Goal: Information Seeking & Learning: Learn about a topic

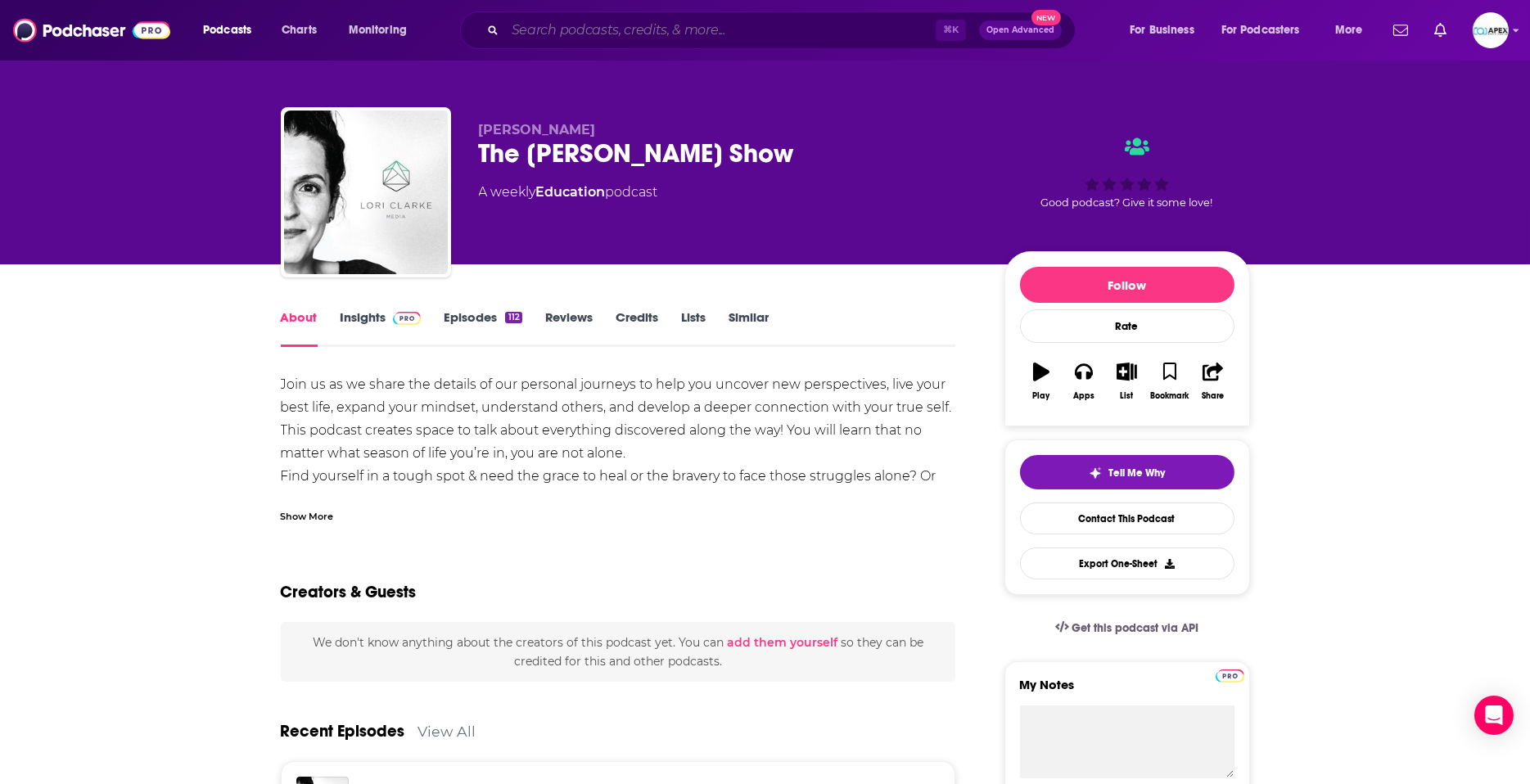
click at [597, 29] on input "Search podcasts, credits, & more..." at bounding box center [720, 30] width 431 height 26
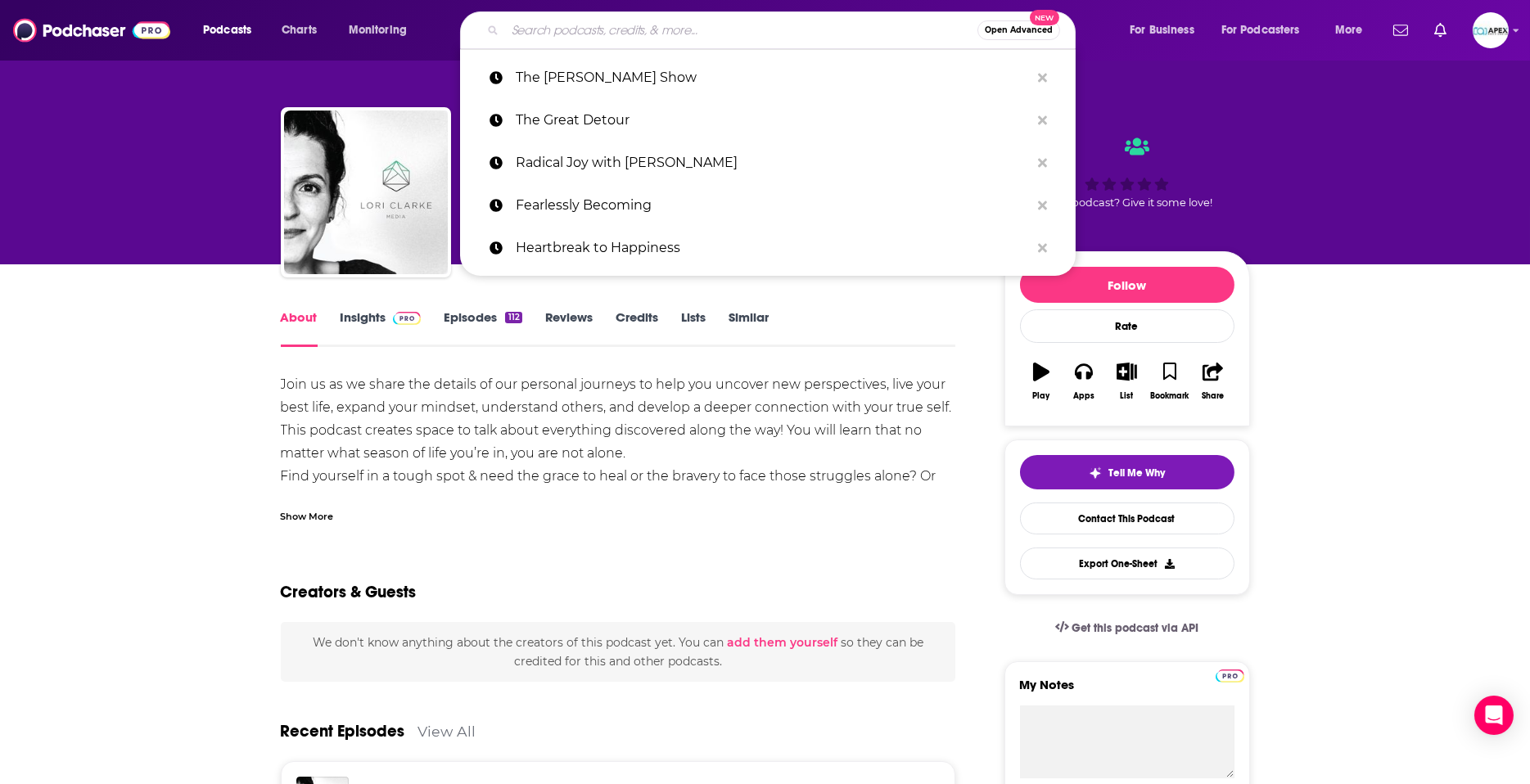
paste input "All About You"
type input "All About You"
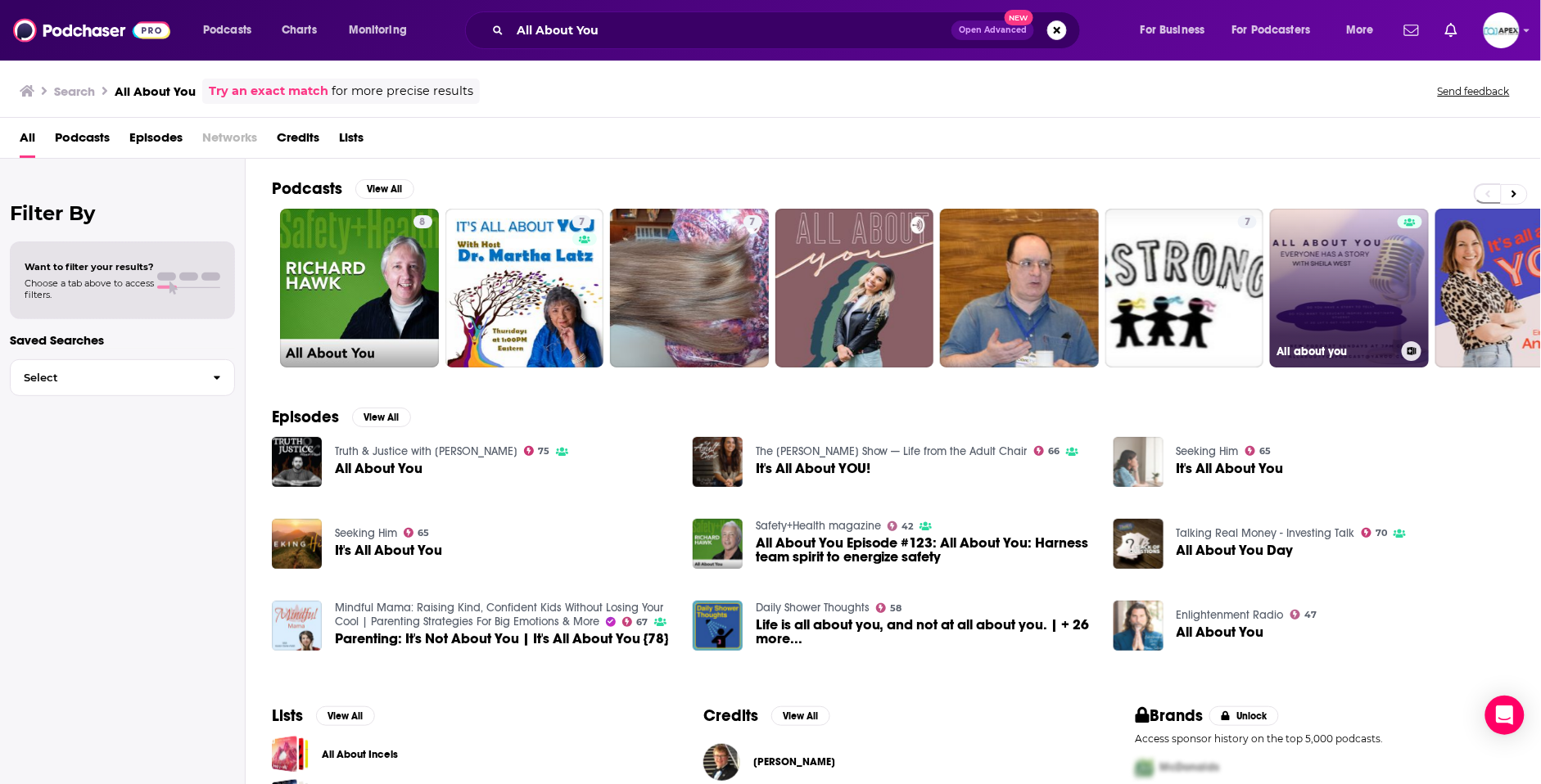
click at [1321, 300] on link "All about you" at bounding box center [1349, 288] width 158 height 158
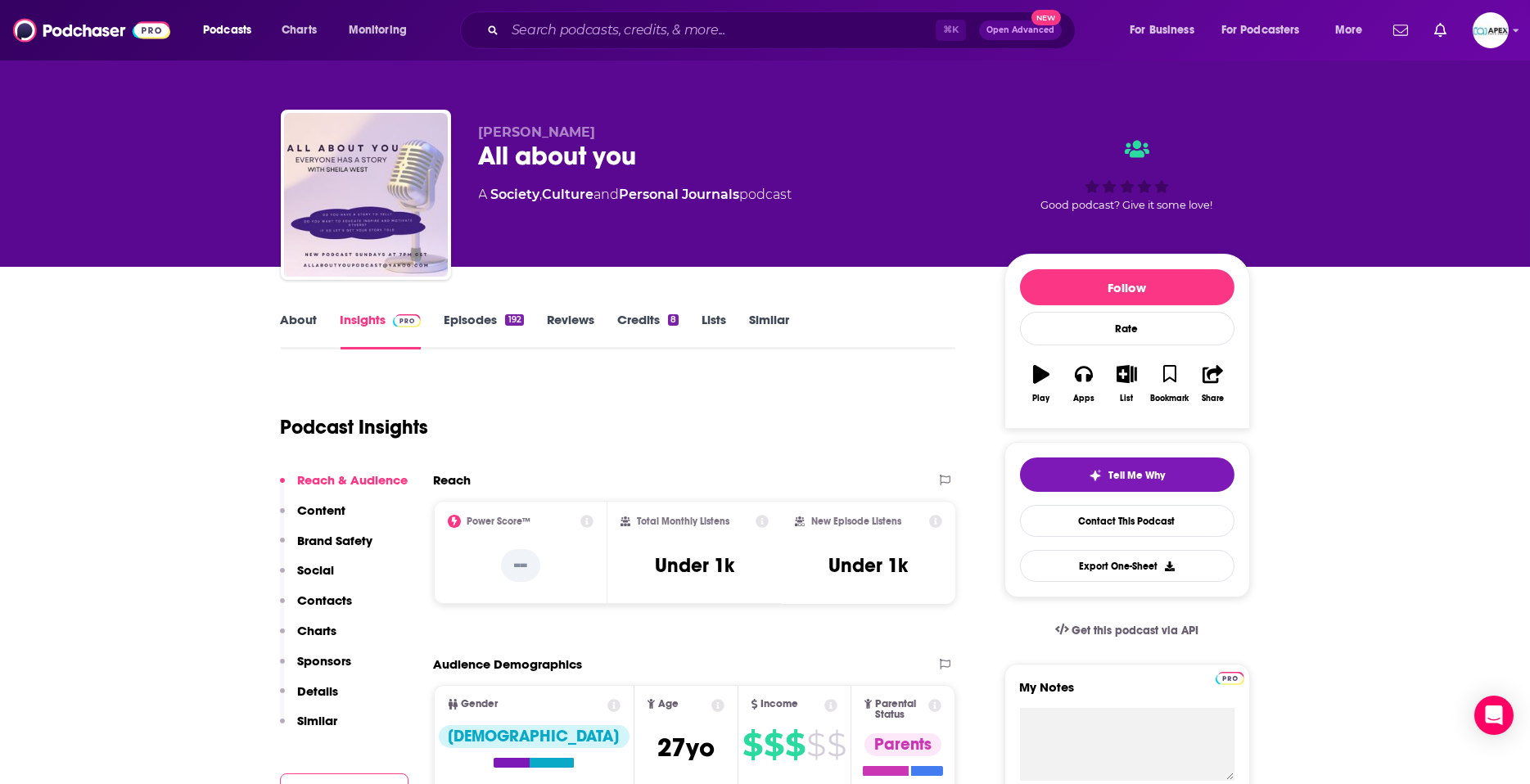
click at [300, 323] on link "About" at bounding box center [299, 331] width 37 height 38
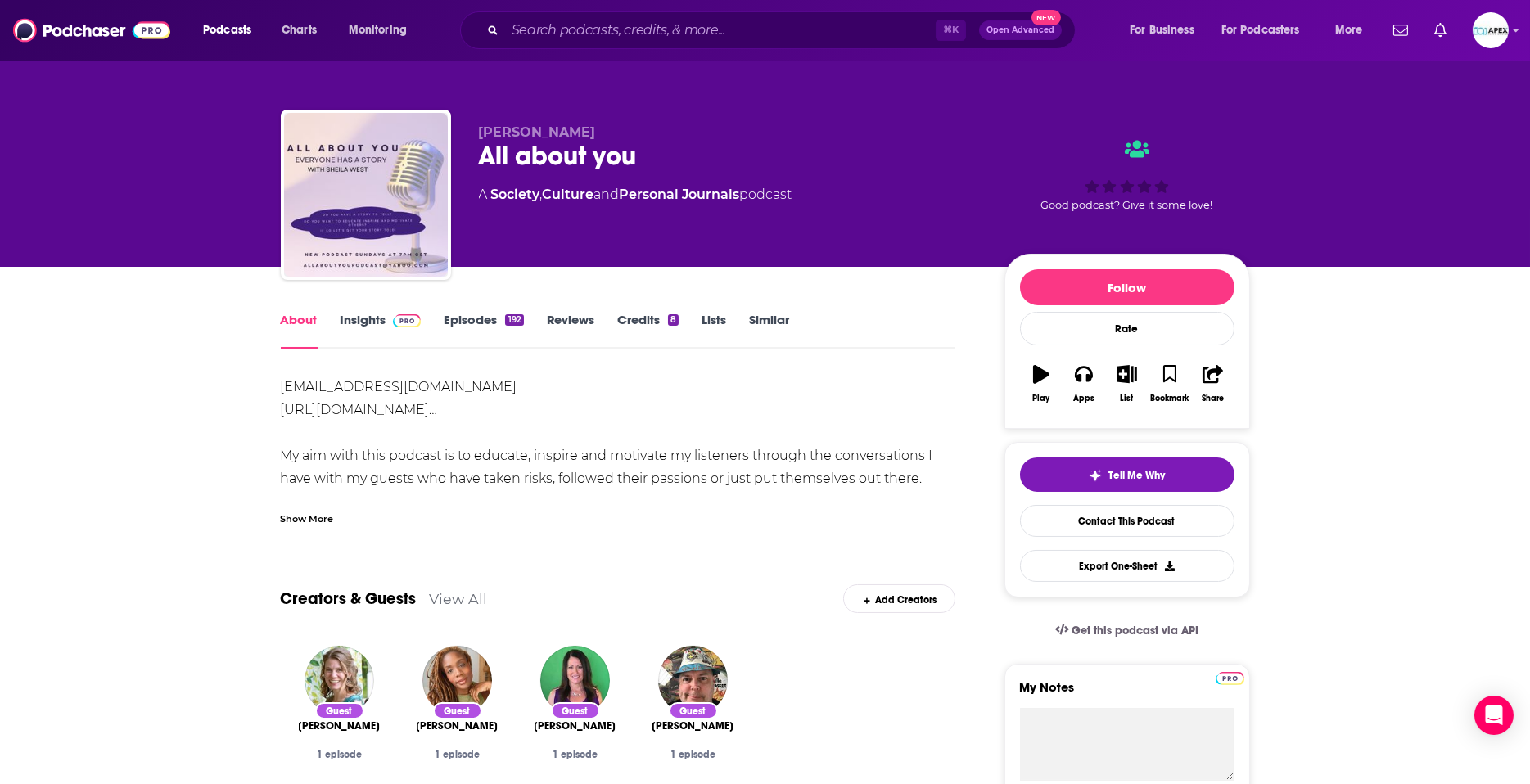
click at [451, 315] on link "Episodes 192" at bounding box center [483, 331] width 79 height 38
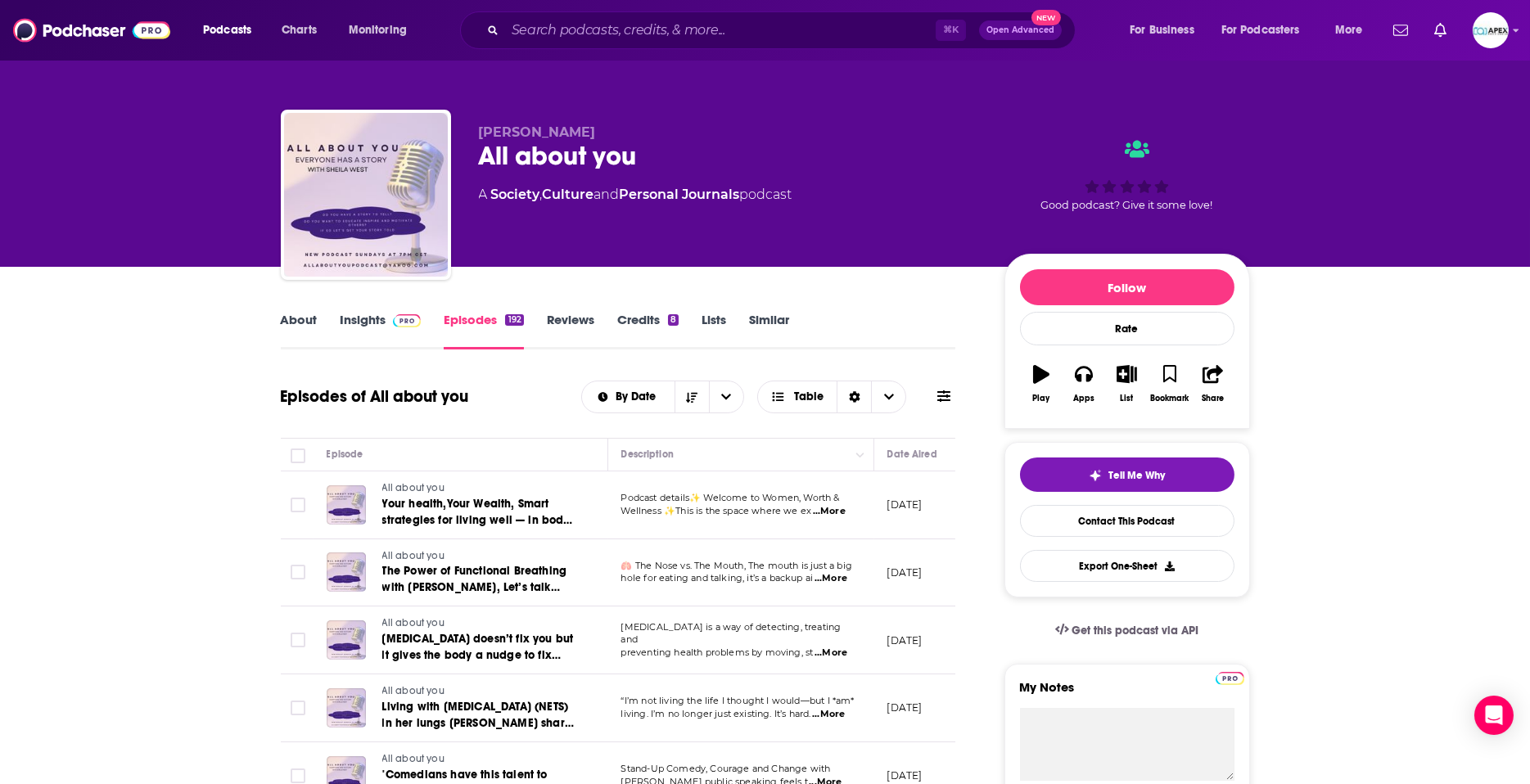
click at [309, 318] on link "About" at bounding box center [299, 331] width 37 height 38
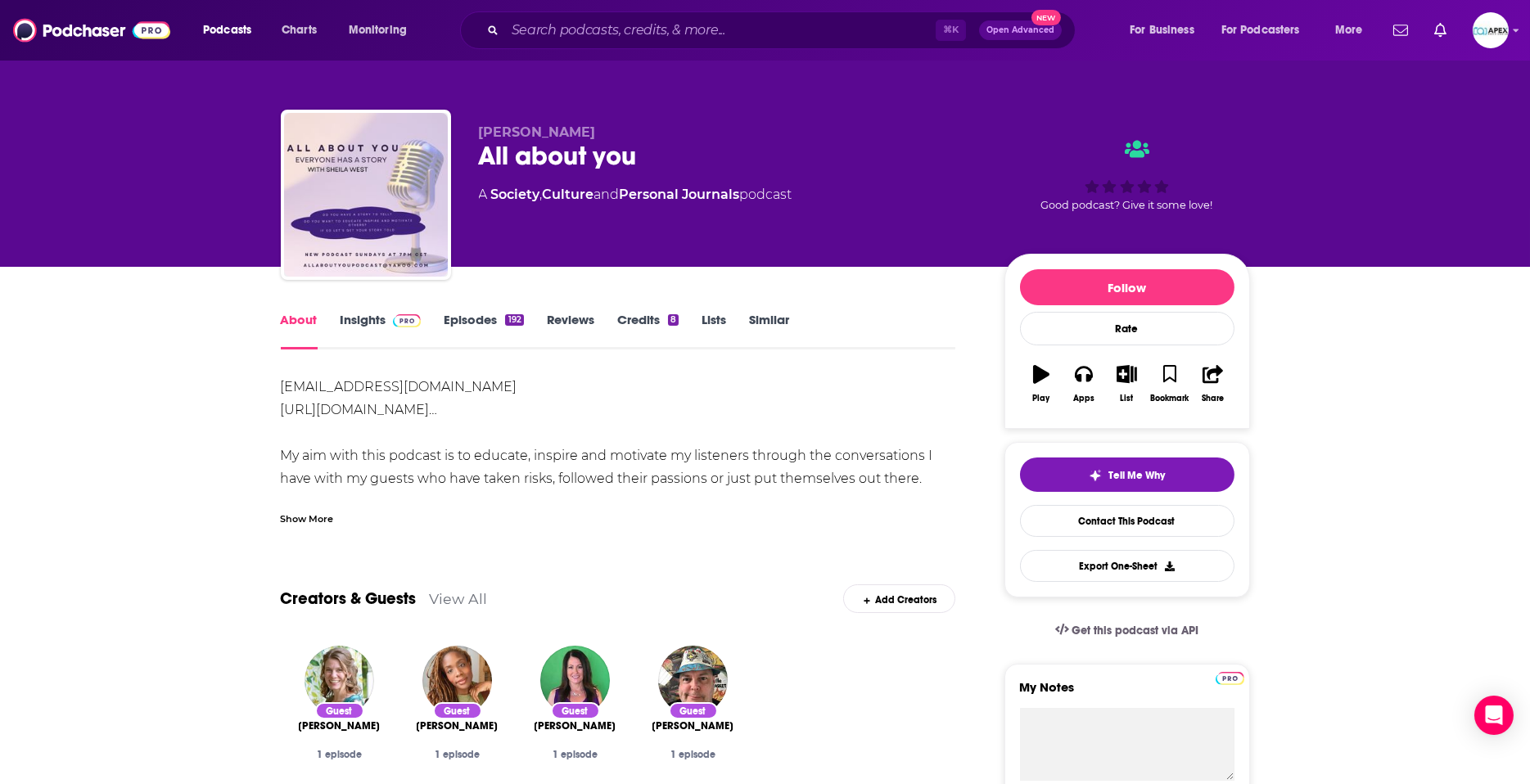
click at [373, 322] on link "Insights" at bounding box center [381, 331] width 81 height 38
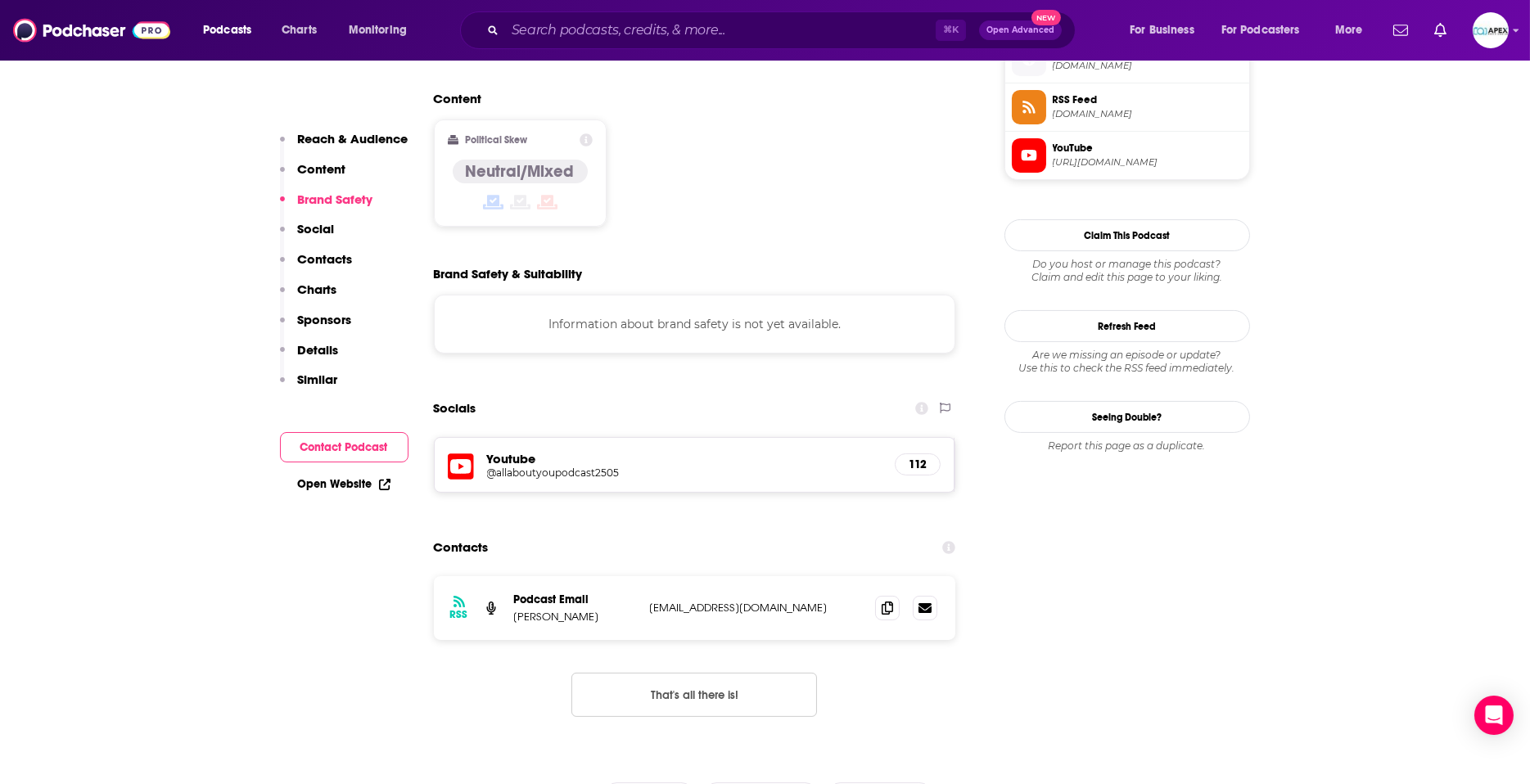
scroll to position [1226, 0]
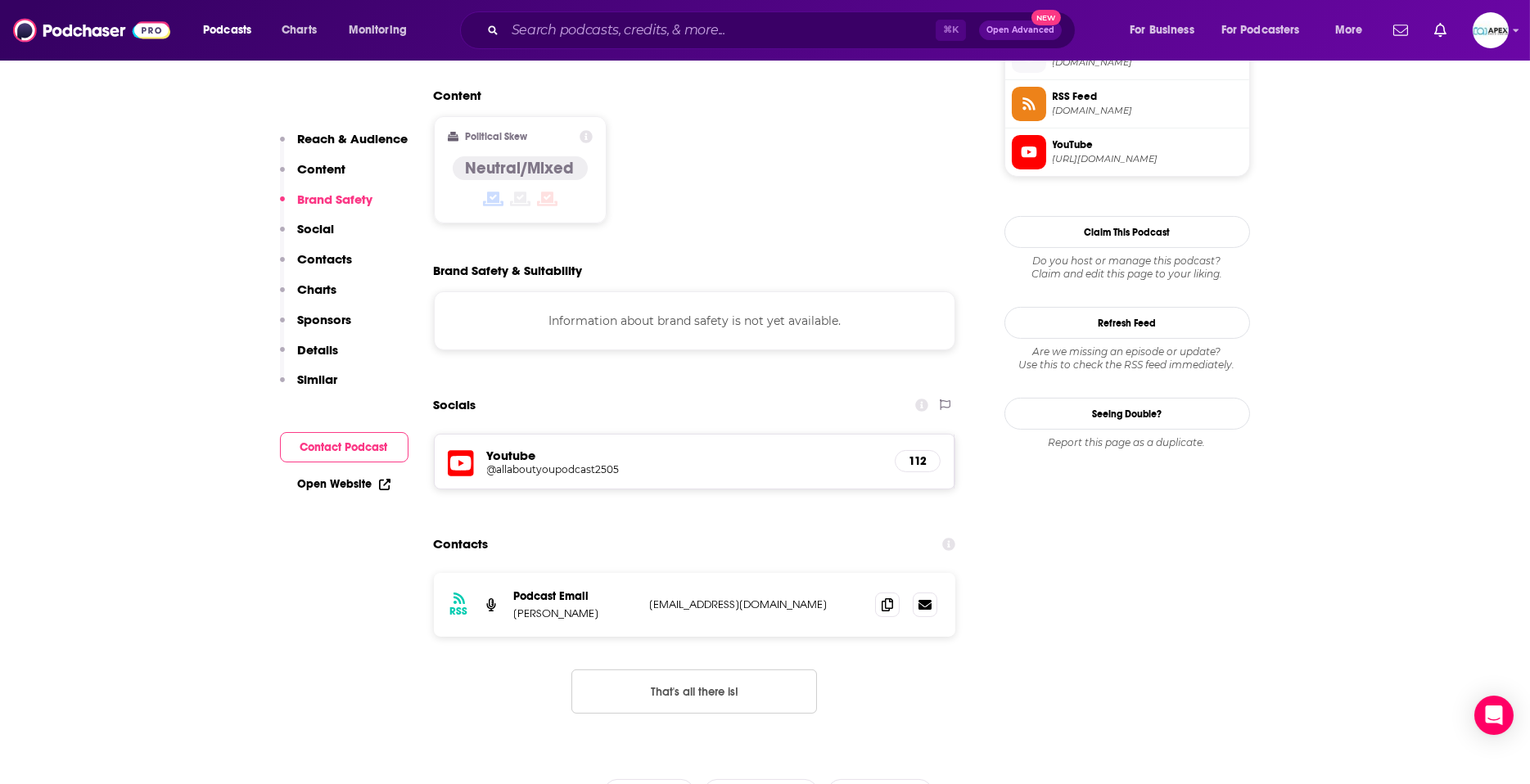
click at [581, 463] on h5 "@allaboutyoupodcast2505" at bounding box center [618, 469] width 261 height 12
drag, startPoint x: 611, startPoint y: 50, endPoint x: 614, endPoint y: 31, distance: 19.2
click at [611, 49] on div "Podcasts Charts Monitoring ⌘ K Open Advanced New For Business For Podcasters Mo…" at bounding box center [765, 30] width 1530 height 60
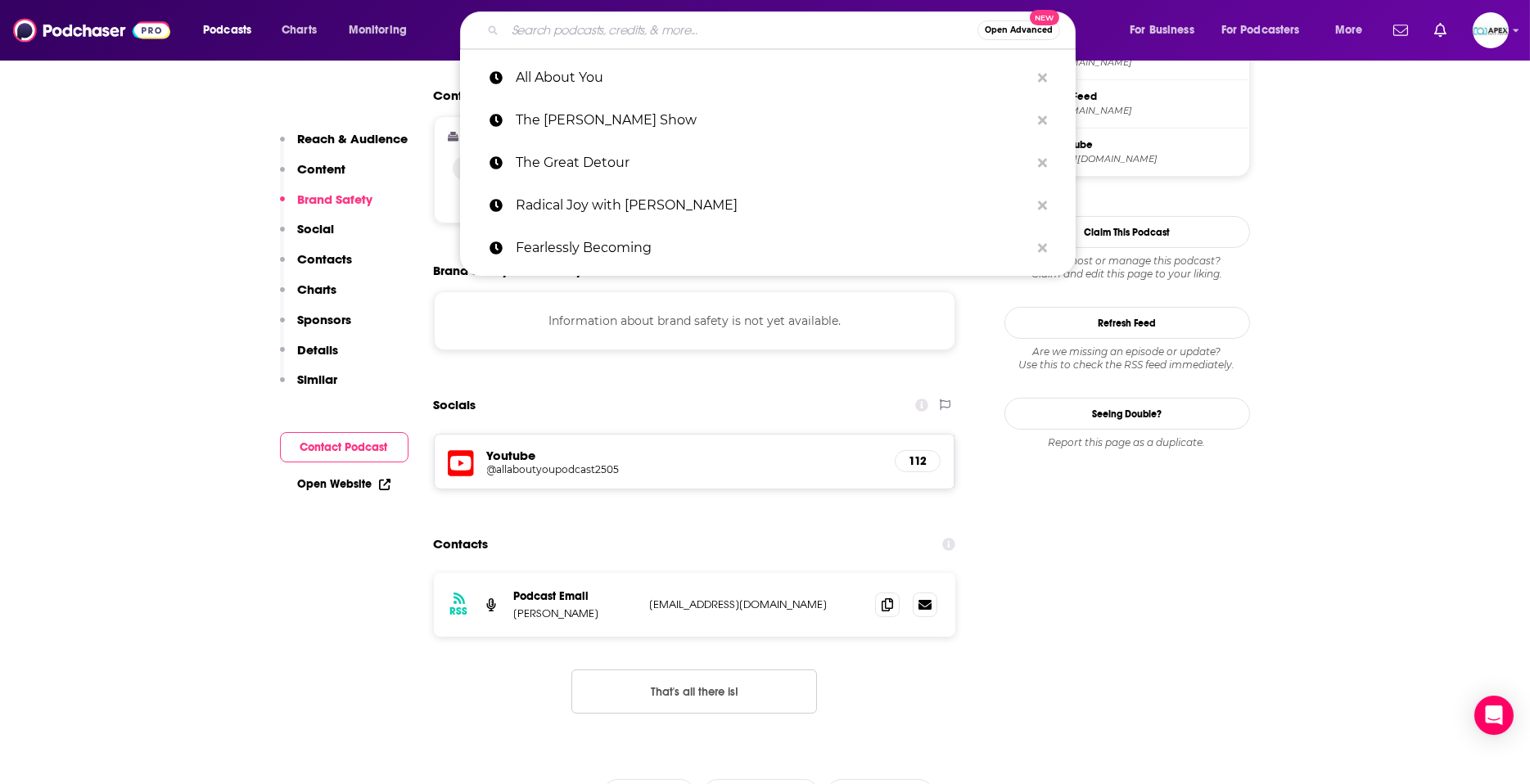
click at [614, 31] on input "Search podcasts, credits, & more..." at bounding box center [741, 30] width 472 height 26
paste input "Life Illuminated"
type input "Life Illuminated"
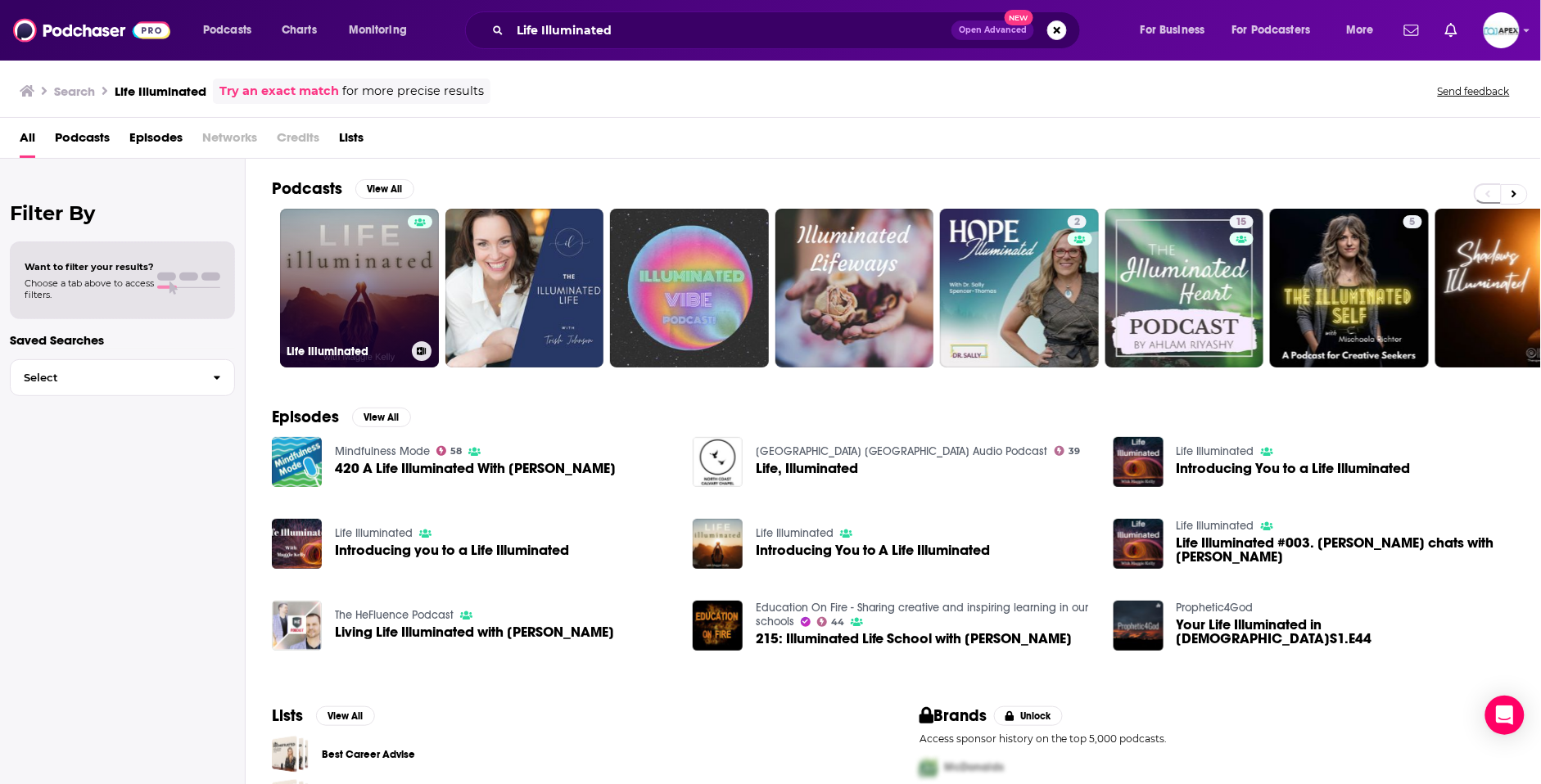
click at [397, 252] on link "Life Illuminated" at bounding box center [360, 288] width 158 height 158
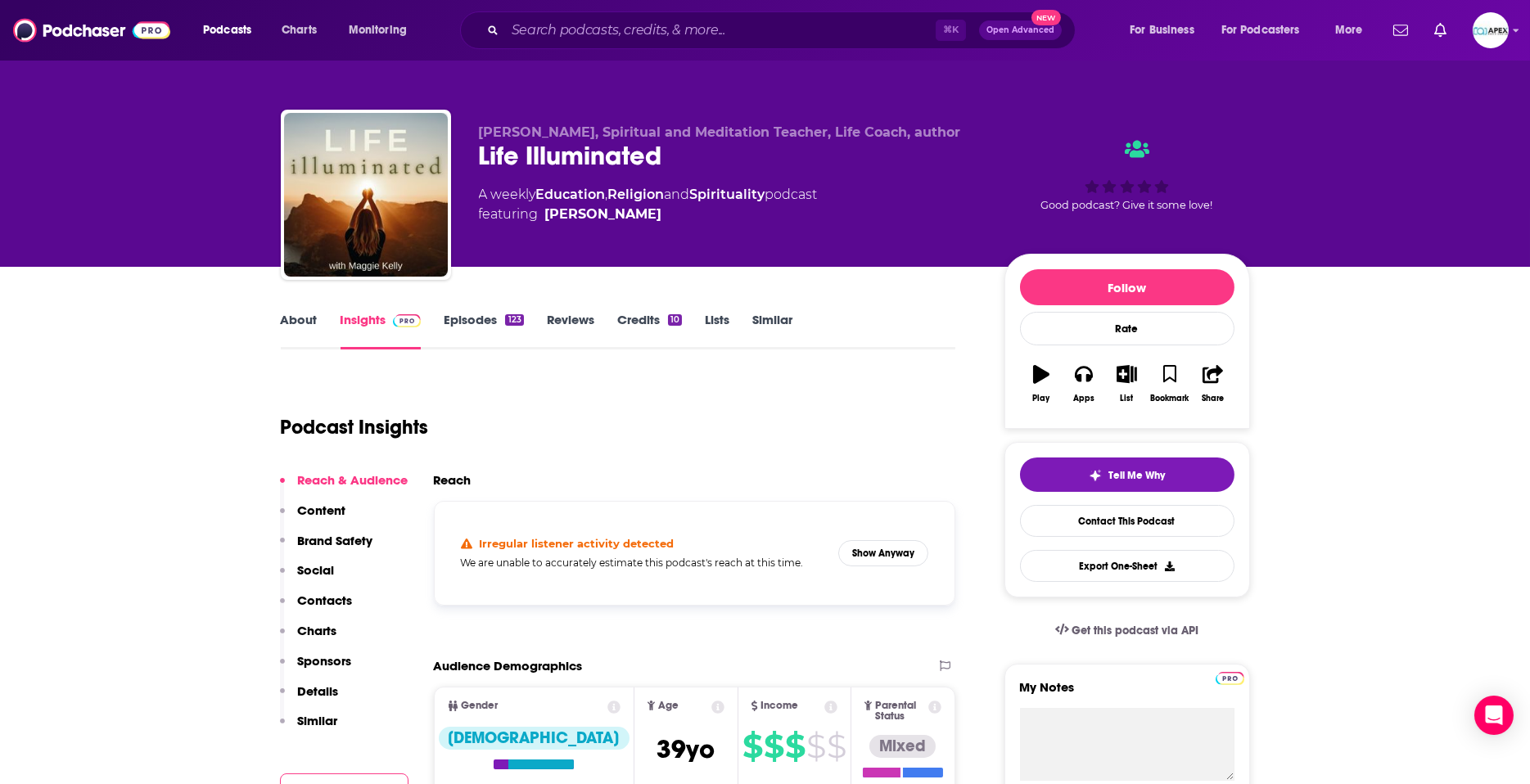
click at [307, 328] on link "About" at bounding box center [299, 331] width 37 height 38
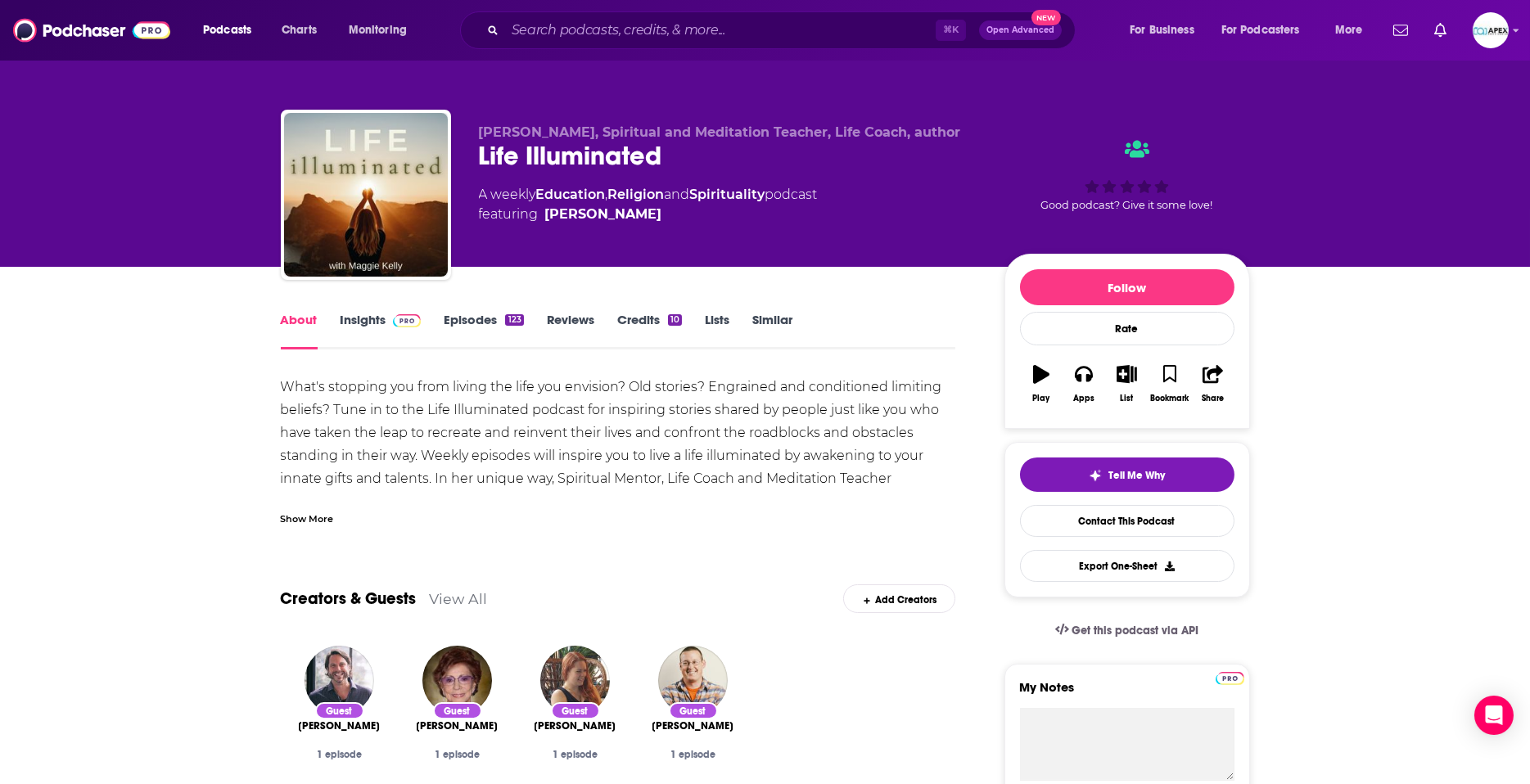
click at [456, 316] on link "Episodes 123" at bounding box center [483, 331] width 79 height 38
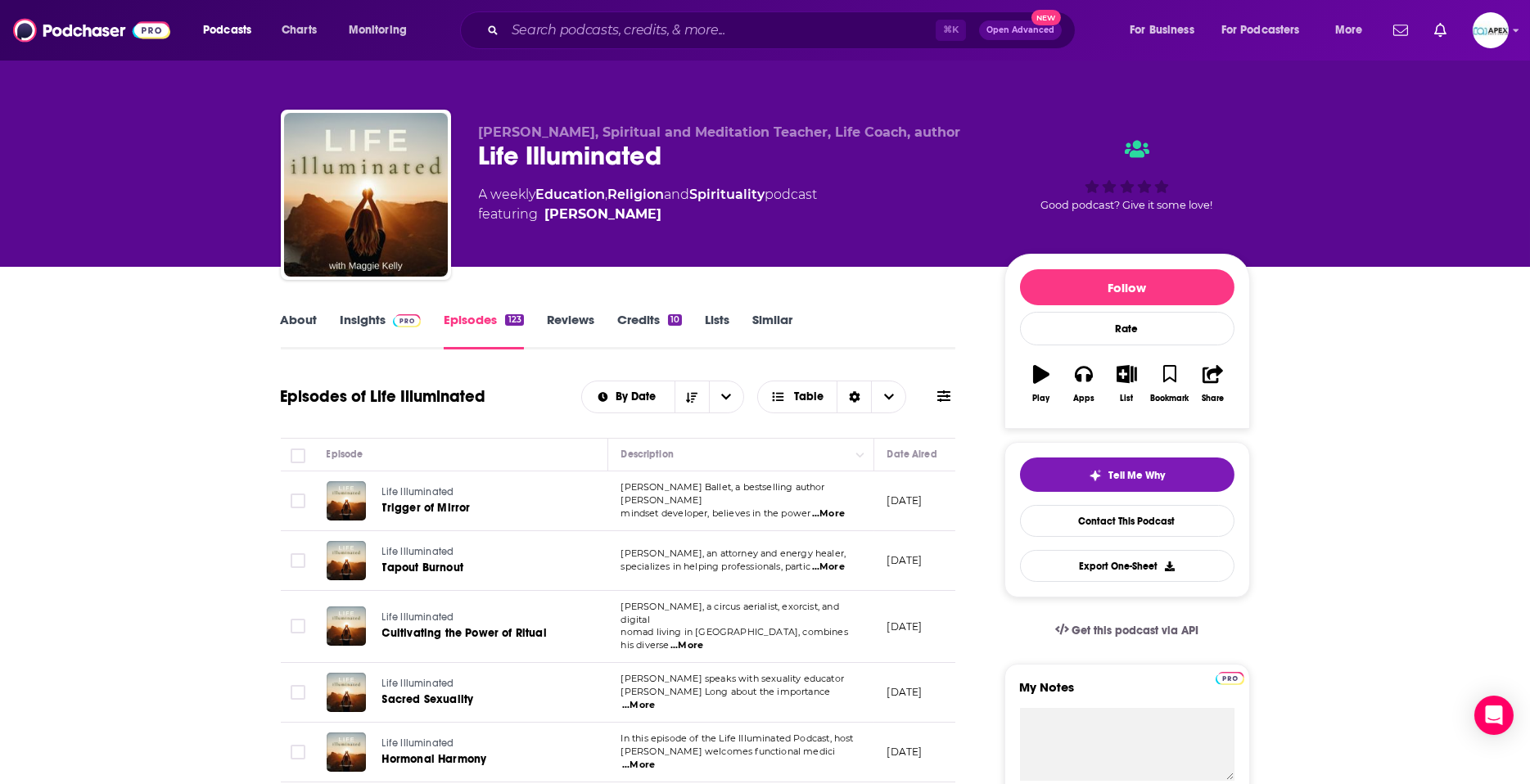
click at [650, 316] on link "Credits 10" at bounding box center [649, 331] width 64 height 38
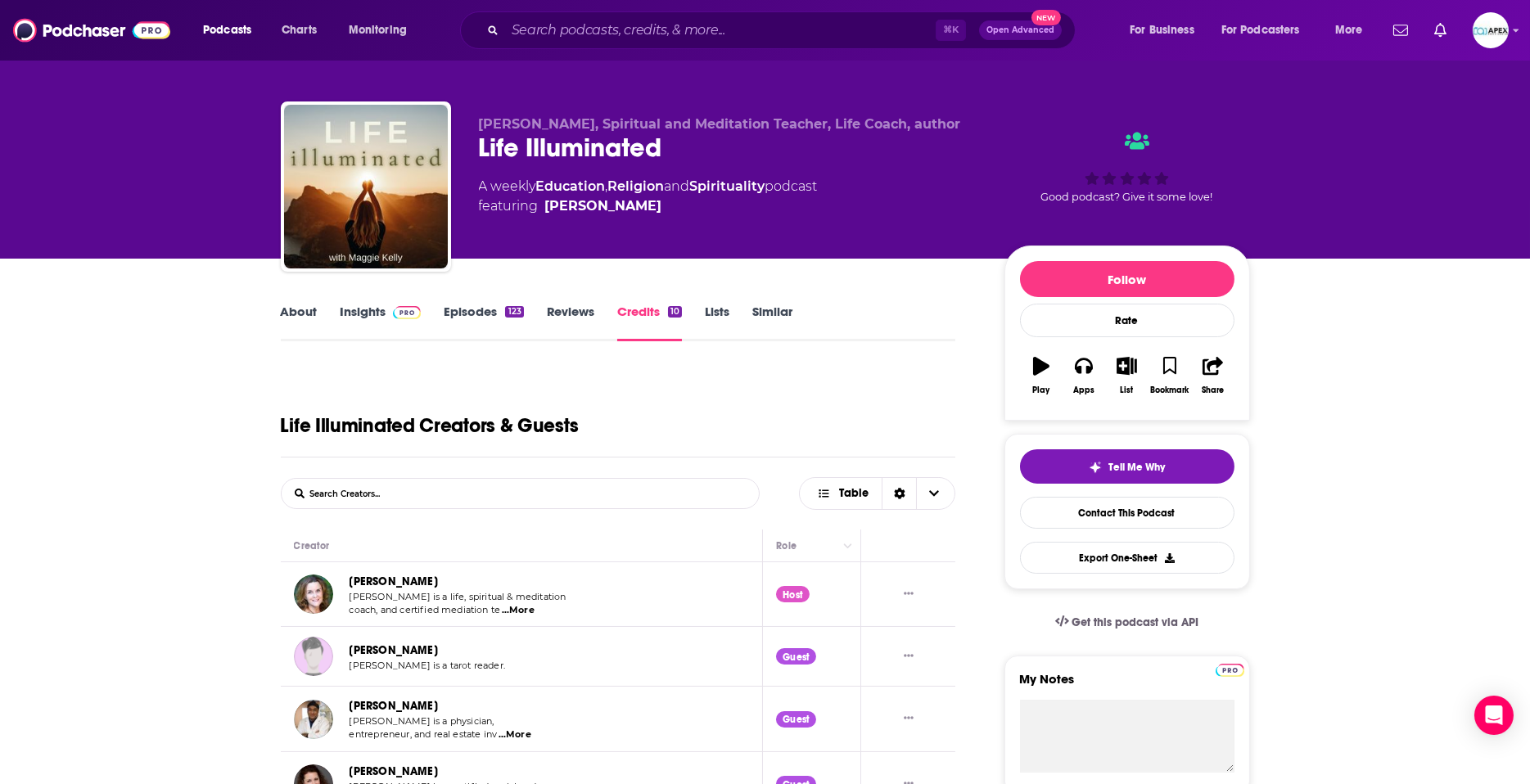
scroll to position [8, 0]
click at [309, 600] on img "Maggie Kelly" at bounding box center [314, 594] width 40 height 40
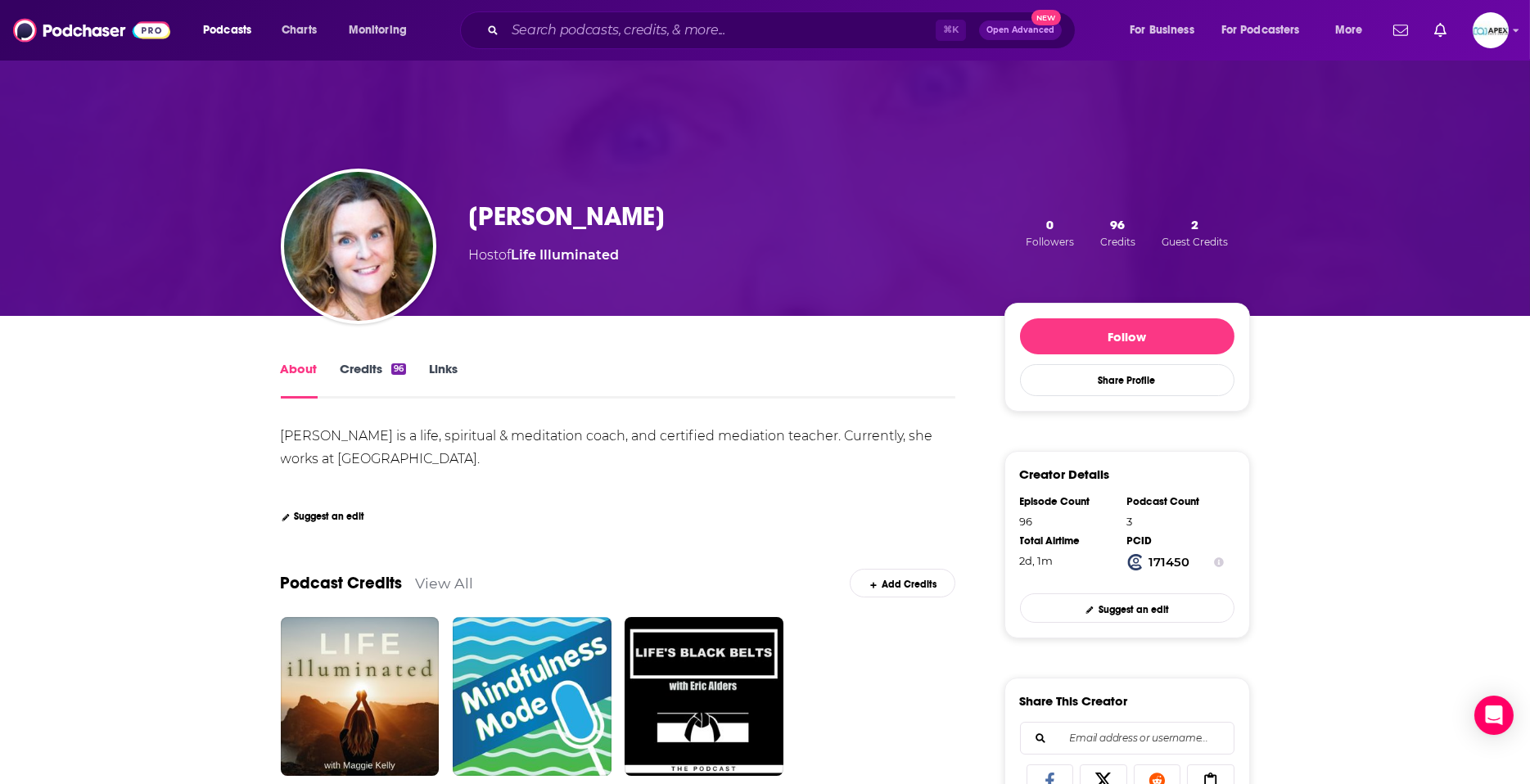
click at [437, 370] on link "Links" at bounding box center [443, 380] width 29 height 38
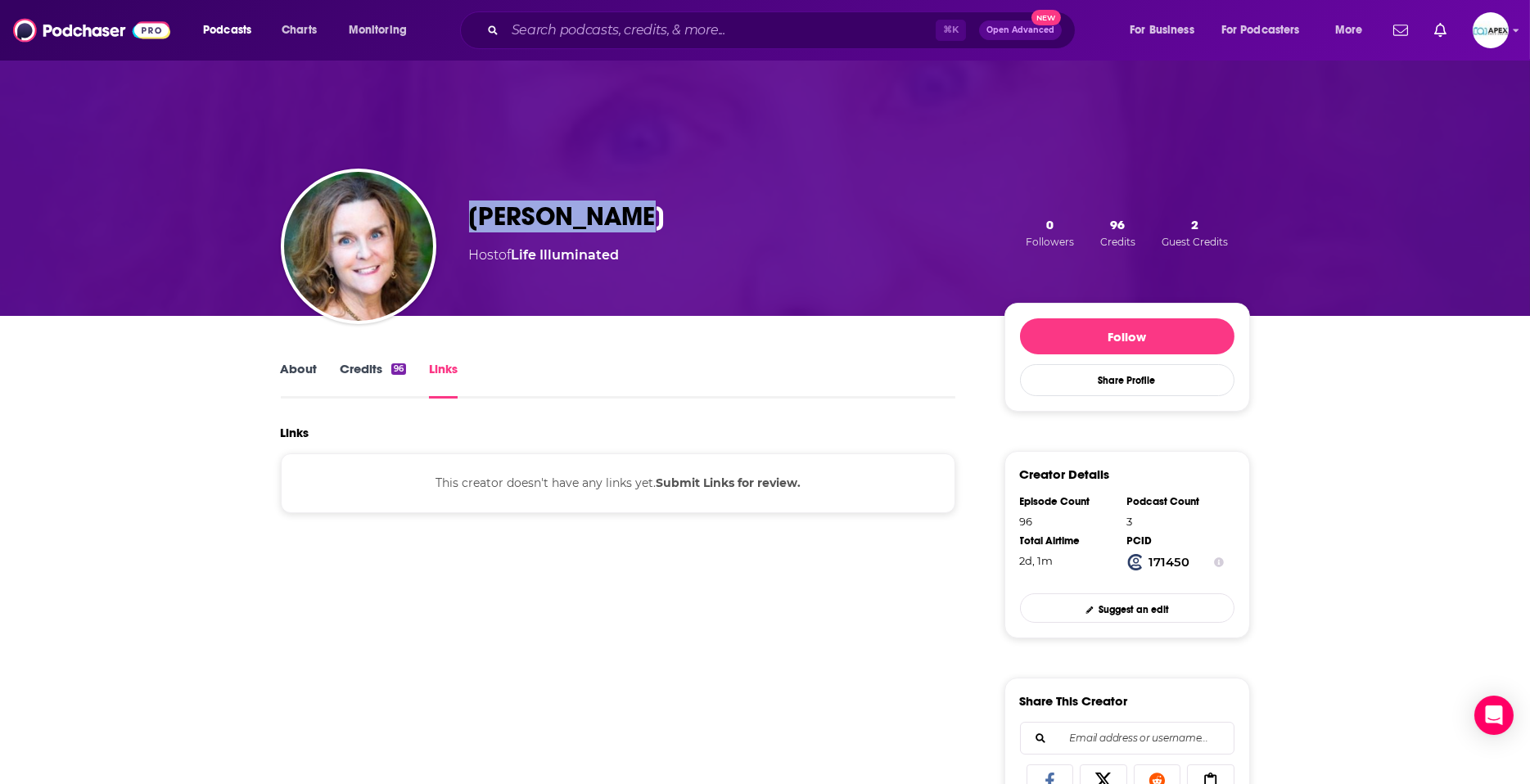
drag, startPoint x: 641, startPoint y: 218, endPoint x: 375, endPoint y: 229, distance: 266.2
click at [375, 229] on div "[PERSON_NAME] Host of Life Illuminated 0 Followers 96 Credits 2 Guest Credits" at bounding box center [765, 232] width 969 height 167
click at [565, 27] on input "Search podcasts, credits, & more..." at bounding box center [720, 30] width 431 height 26
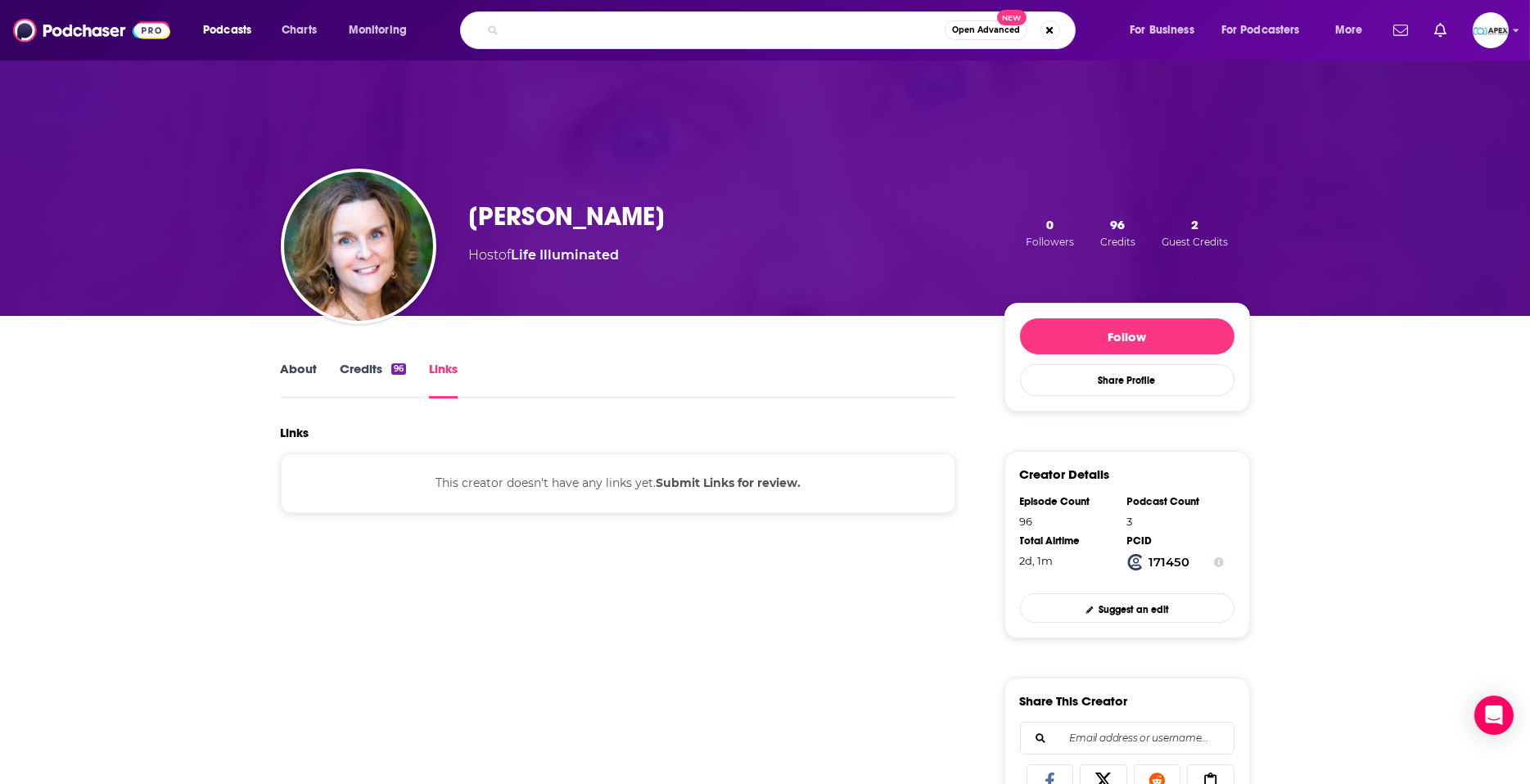
paste input "The [PERSON_NAME] Show"
type input "The [PERSON_NAME] Show"
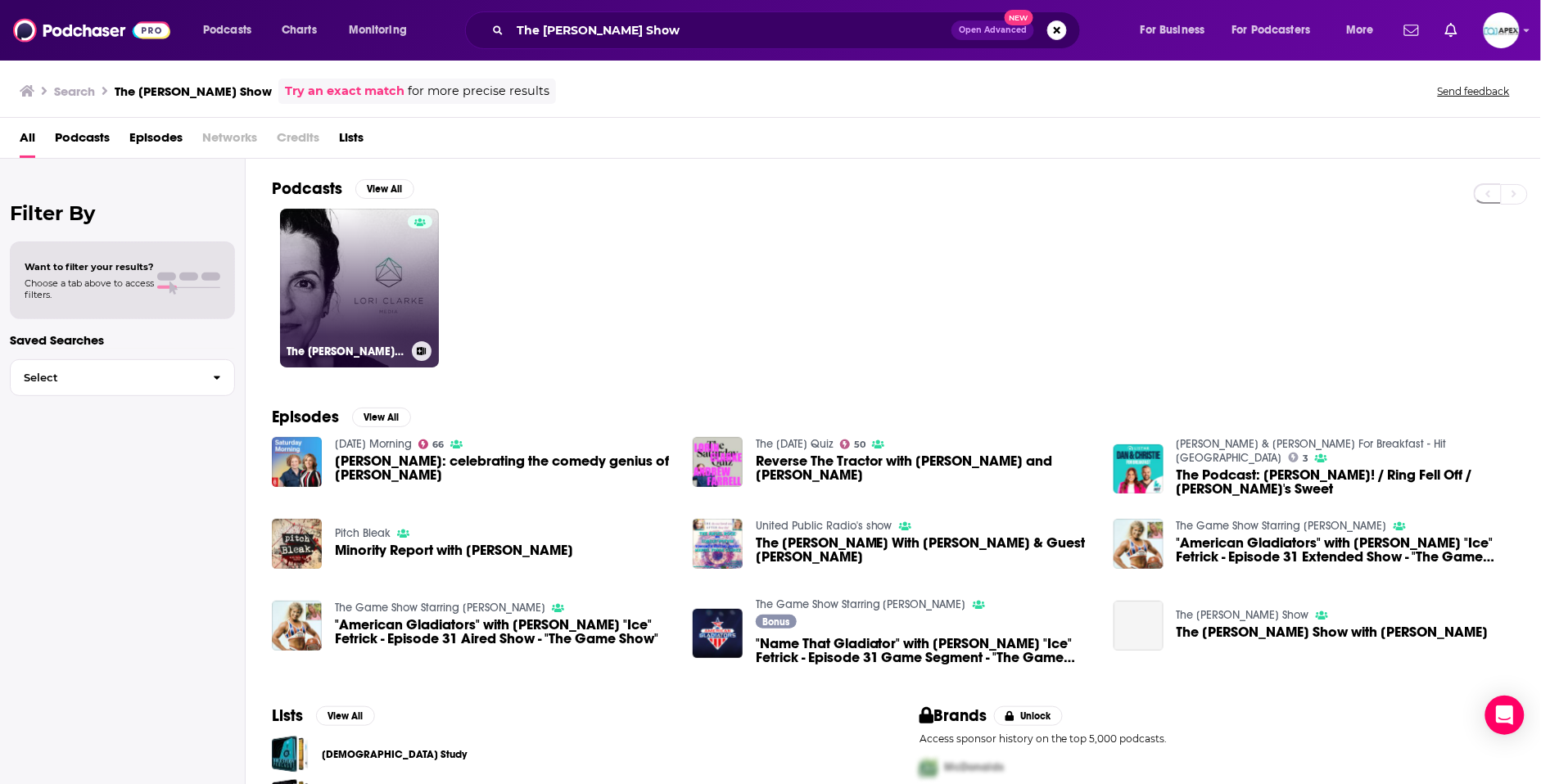
click at [365, 348] on h3 "The [PERSON_NAME] Show" at bounding box center [346, 351] width 119 height 14
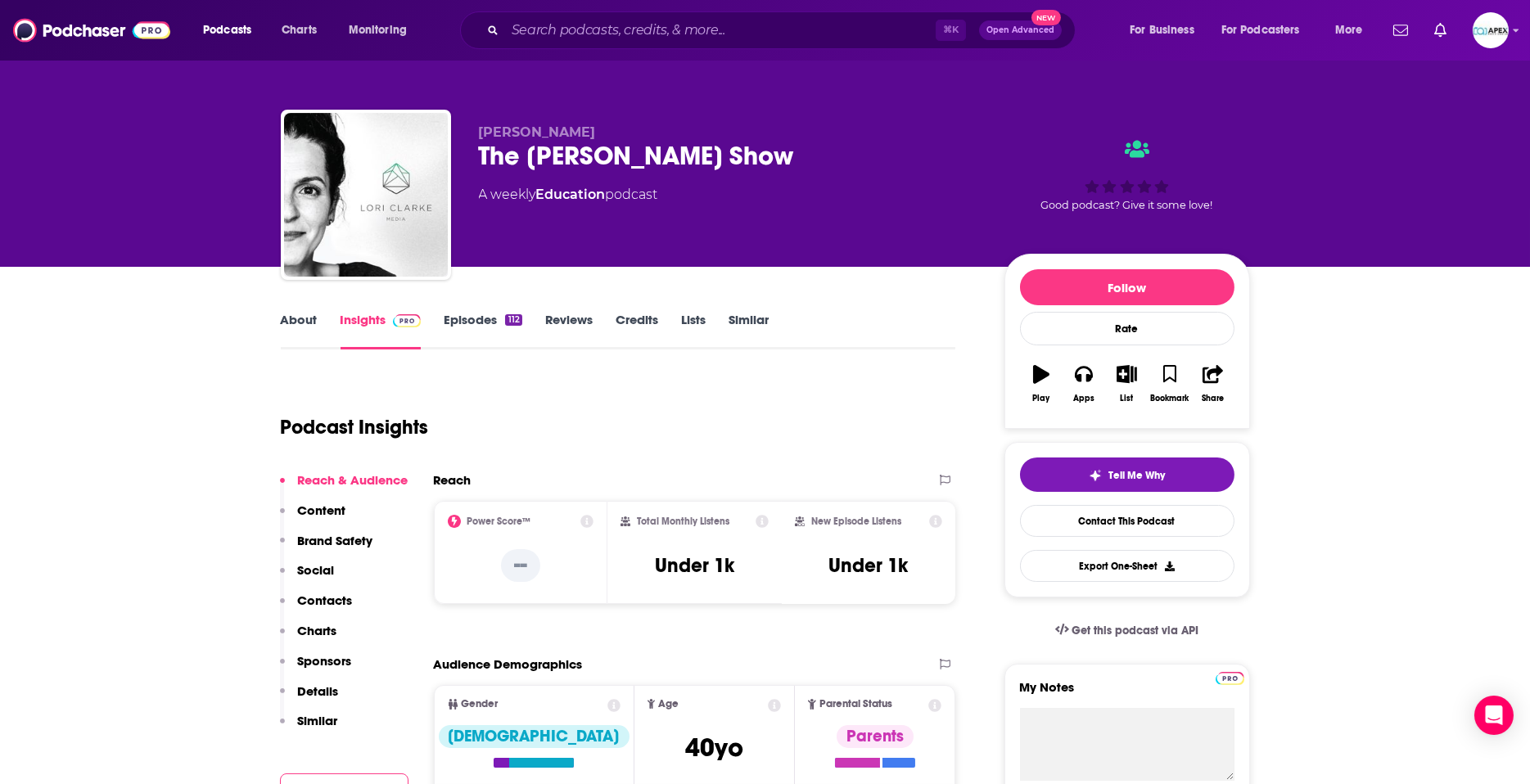
click at [289, 323] on link "About" at bounding box center [299, 331] width 37 height 38
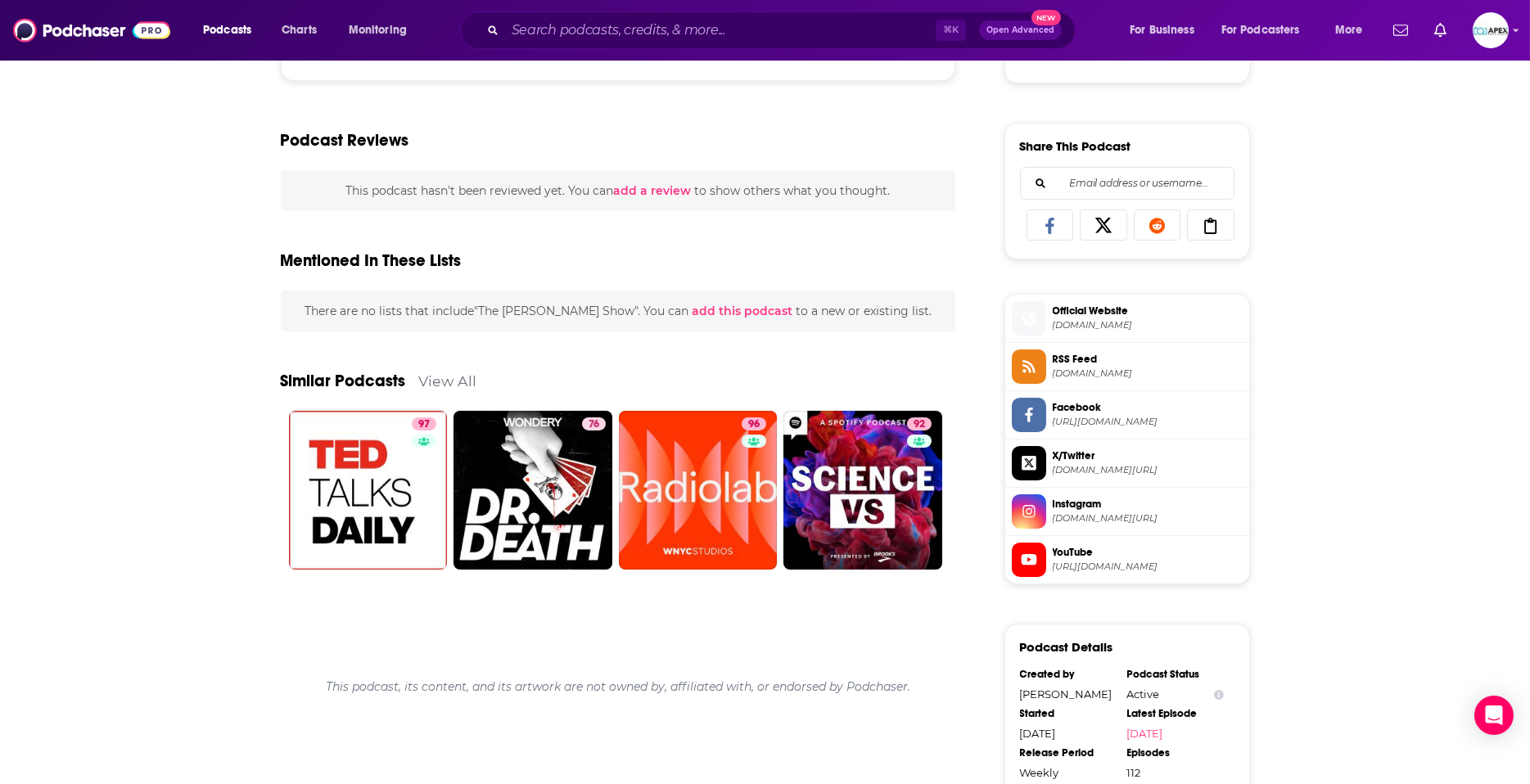
scroll to position [965, 0]
click at [1140, 571] on span "YouTube [URL][DOMAIN_NAME]" at bounding box center [1144, 557] width 196 height 33
click at [589, 29] on input "Search podcasts, credits, & more..." at bounding box center [720, 30] width 431 height 26
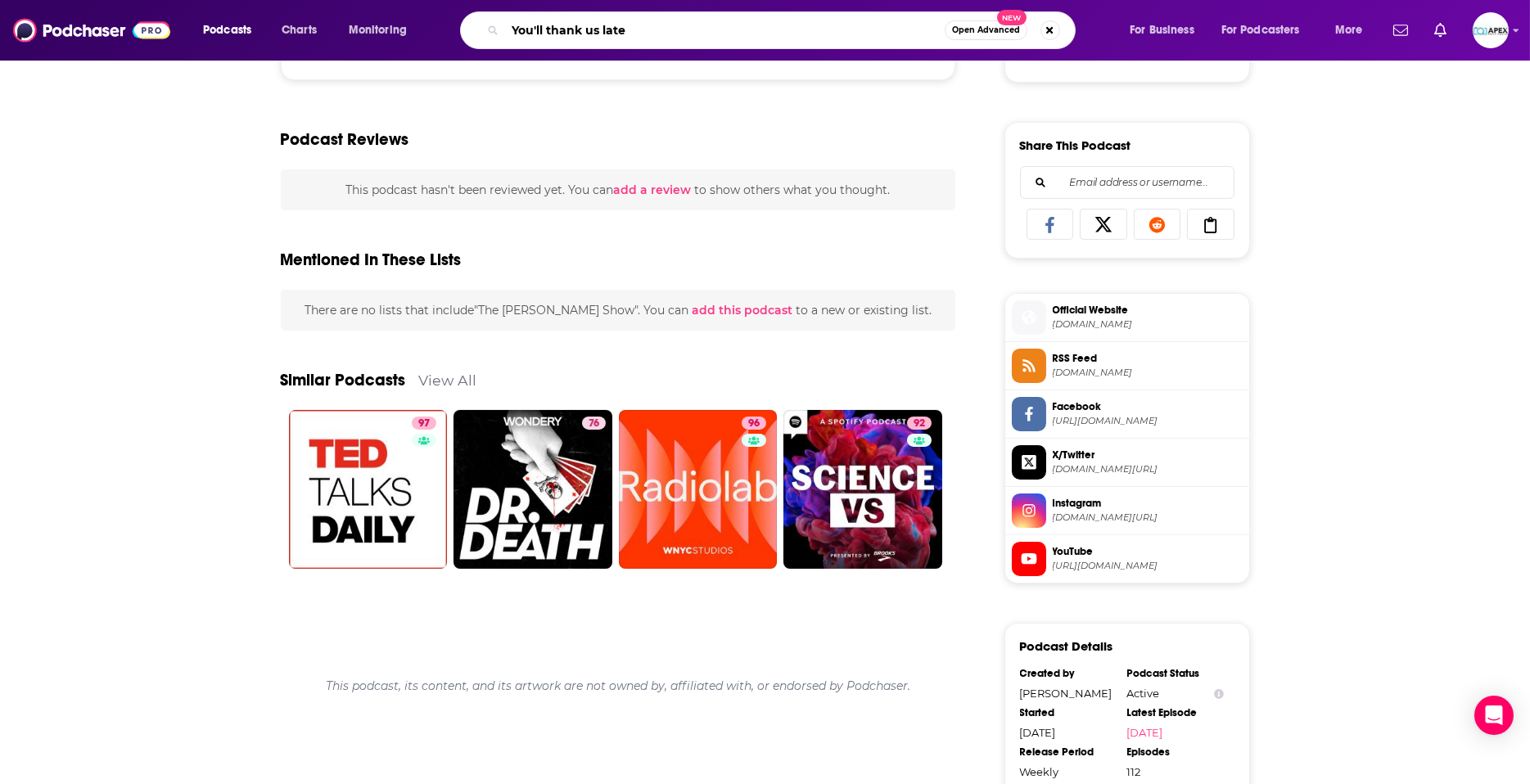
type input "You'll thank us later"
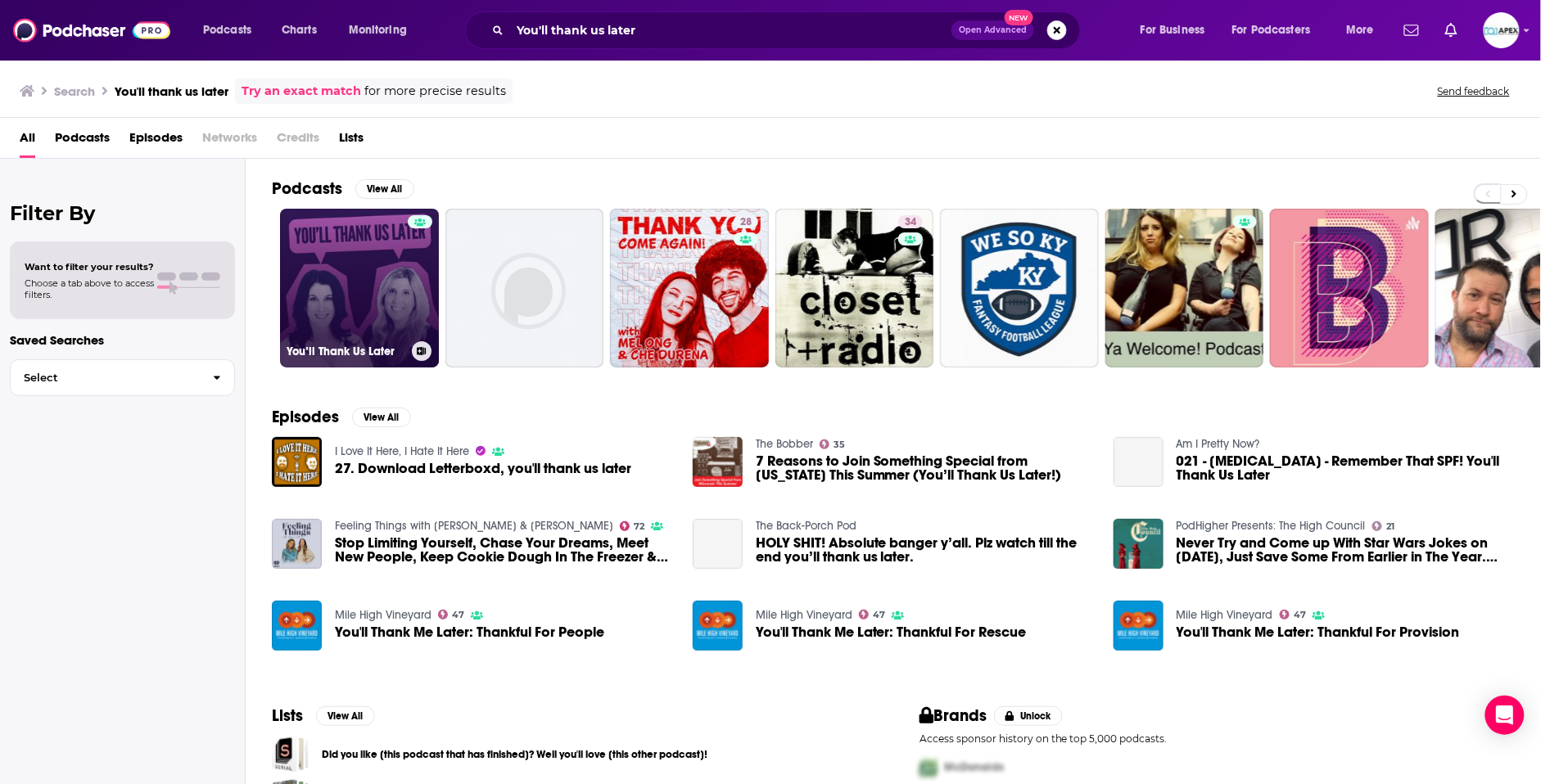
click at [335, 275] on link "You’ll Thank Us Later" at bounding box center [360, 288] width 158 height 158
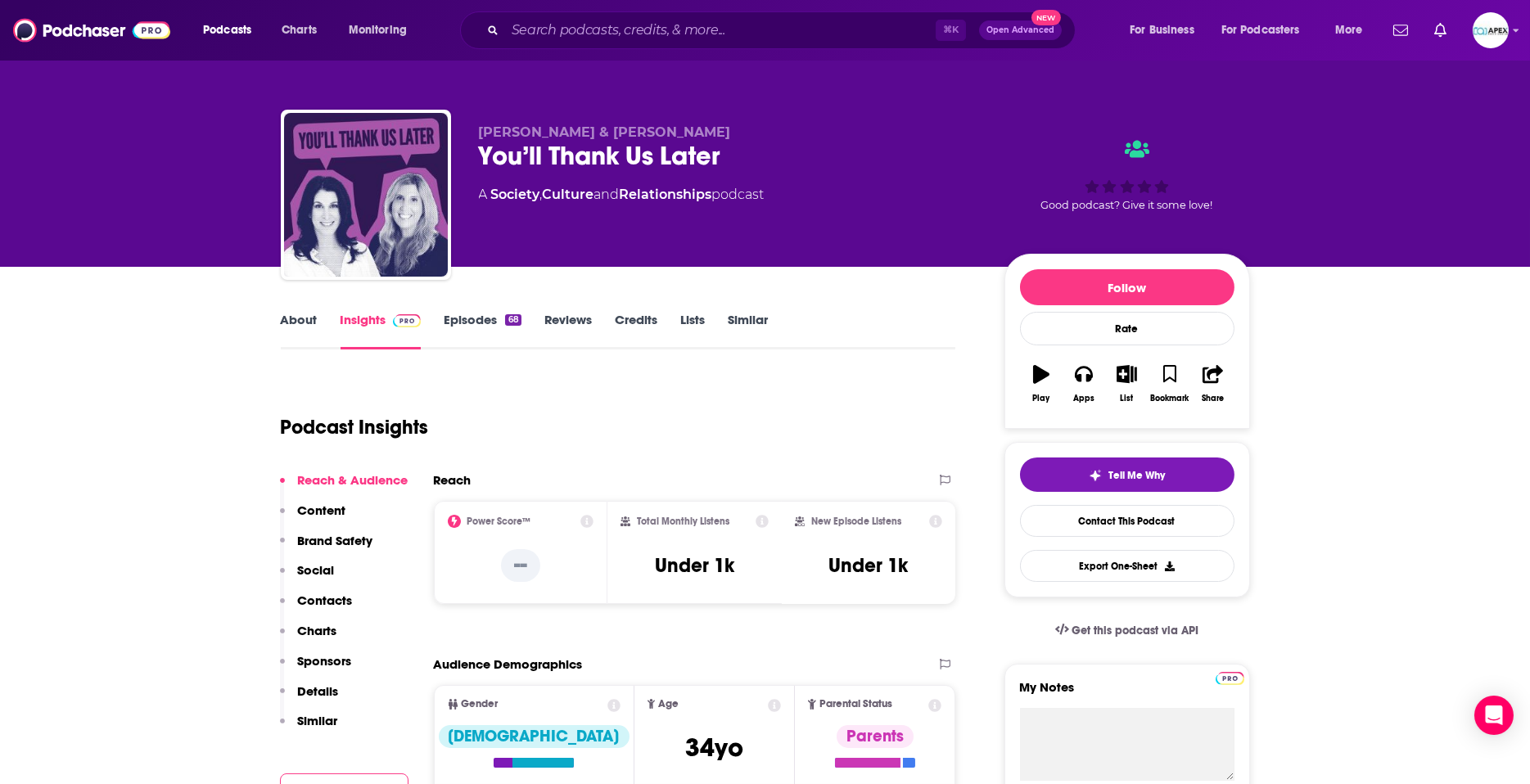
click at [479, 325] on link "Episodes 68" at bounding box center [482, 331] width 77 height 38
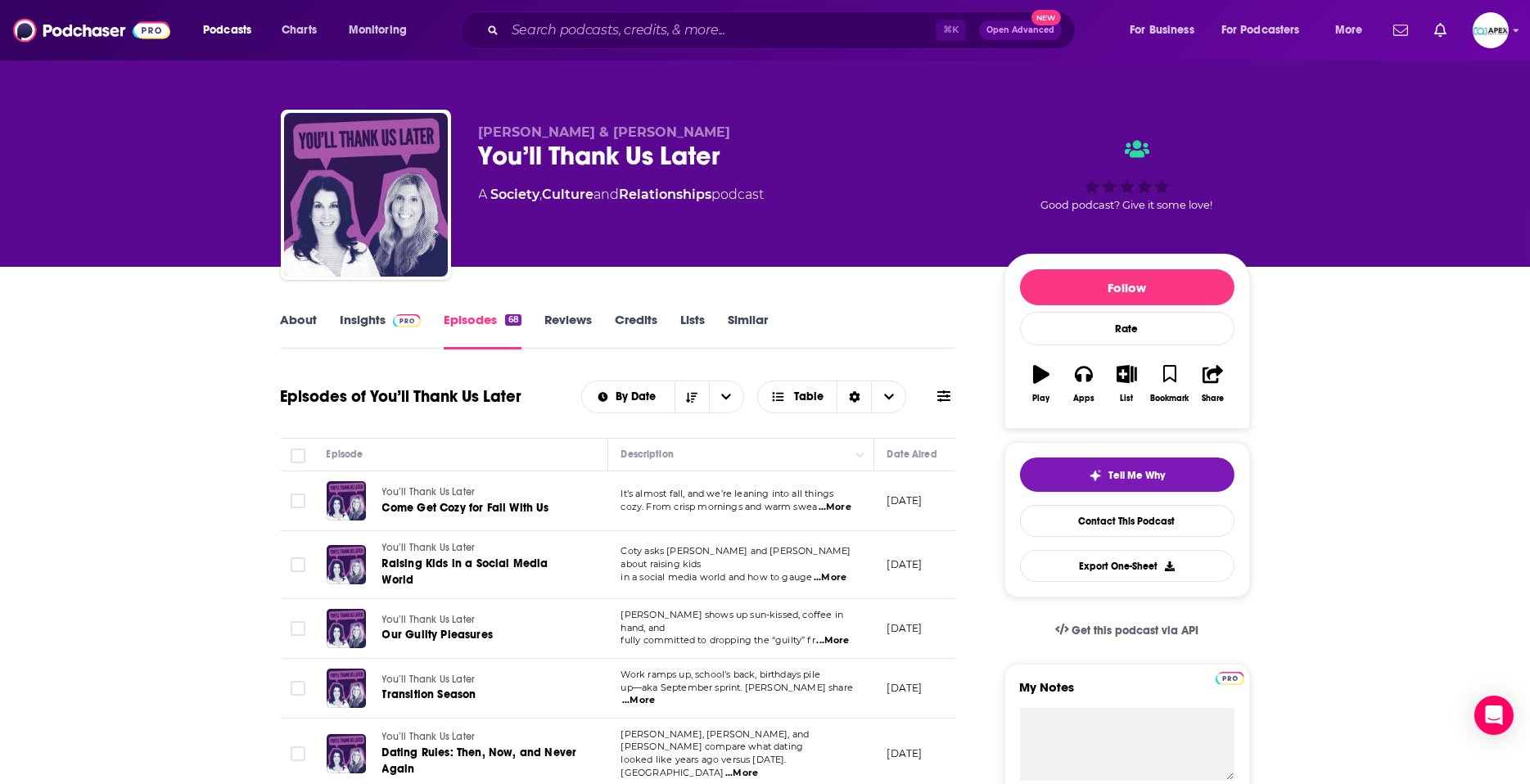
click at [555, 326] on link "Reviews" at bounding box center [568, 331] width 48 height 38
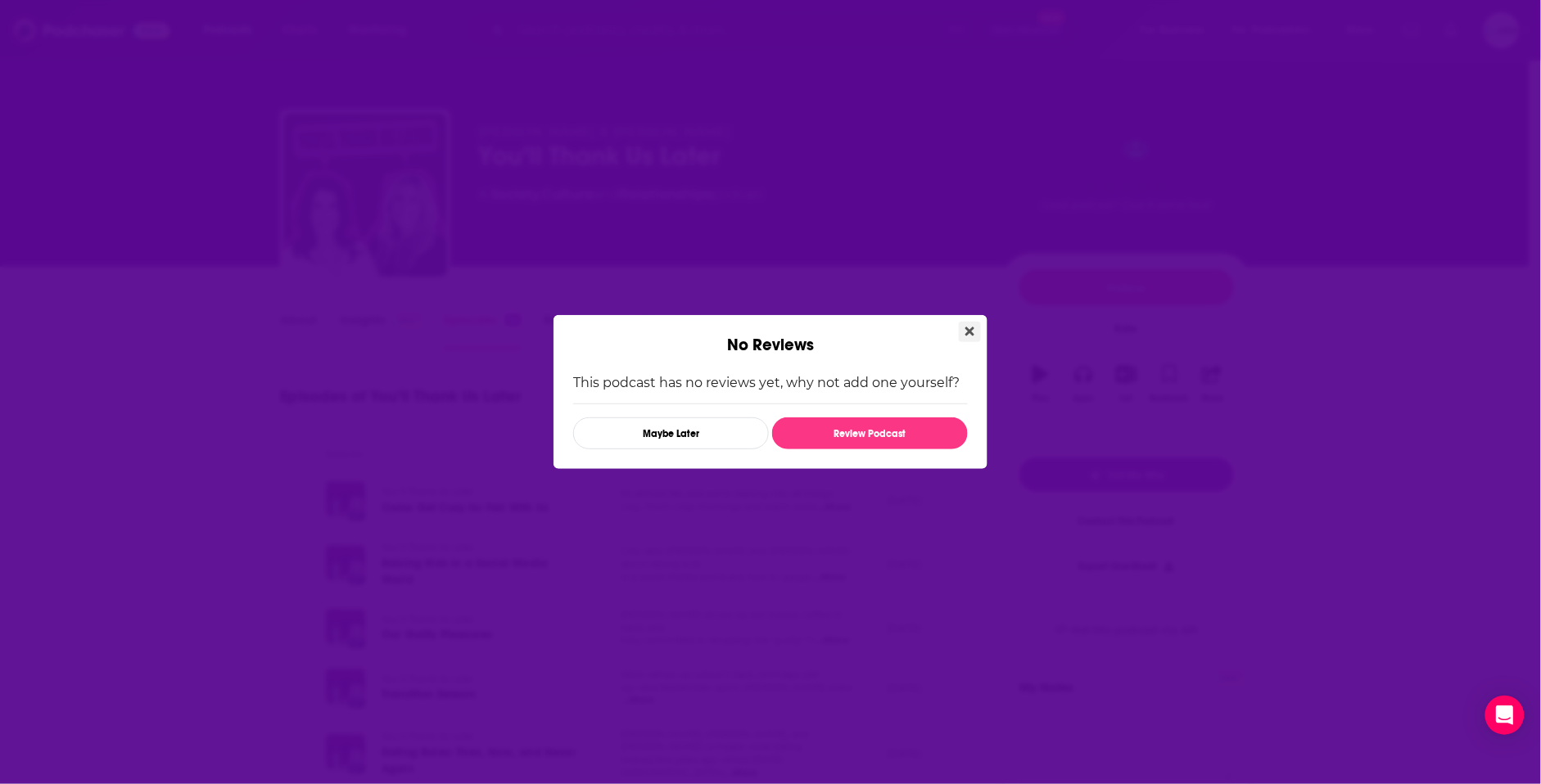
click at [969, 328] on icon "Close" at bounding box center [970, 331] width 9 height 13
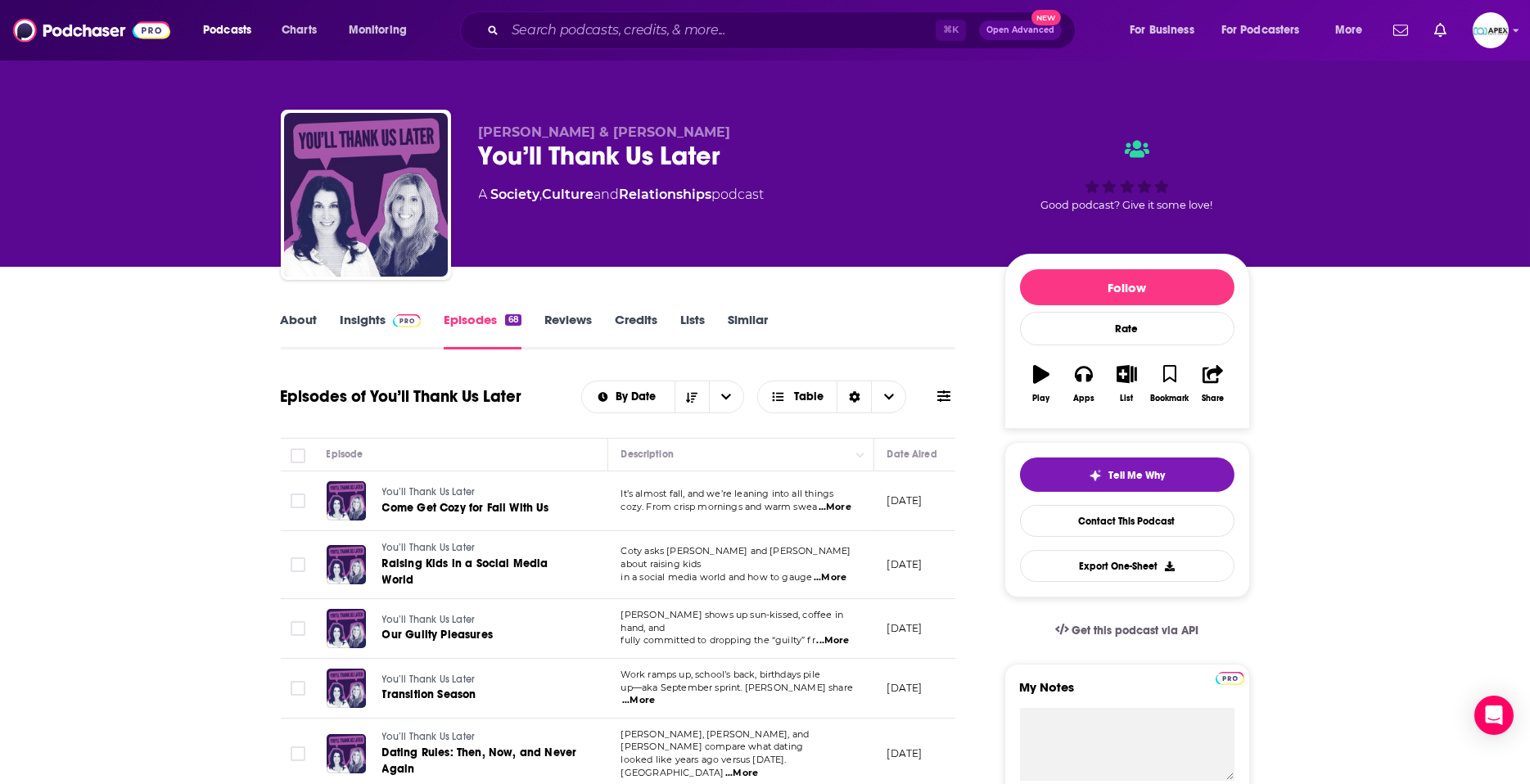
click at [296, 319] on link "About" at bounding box center [299, 331] width 37 height 38
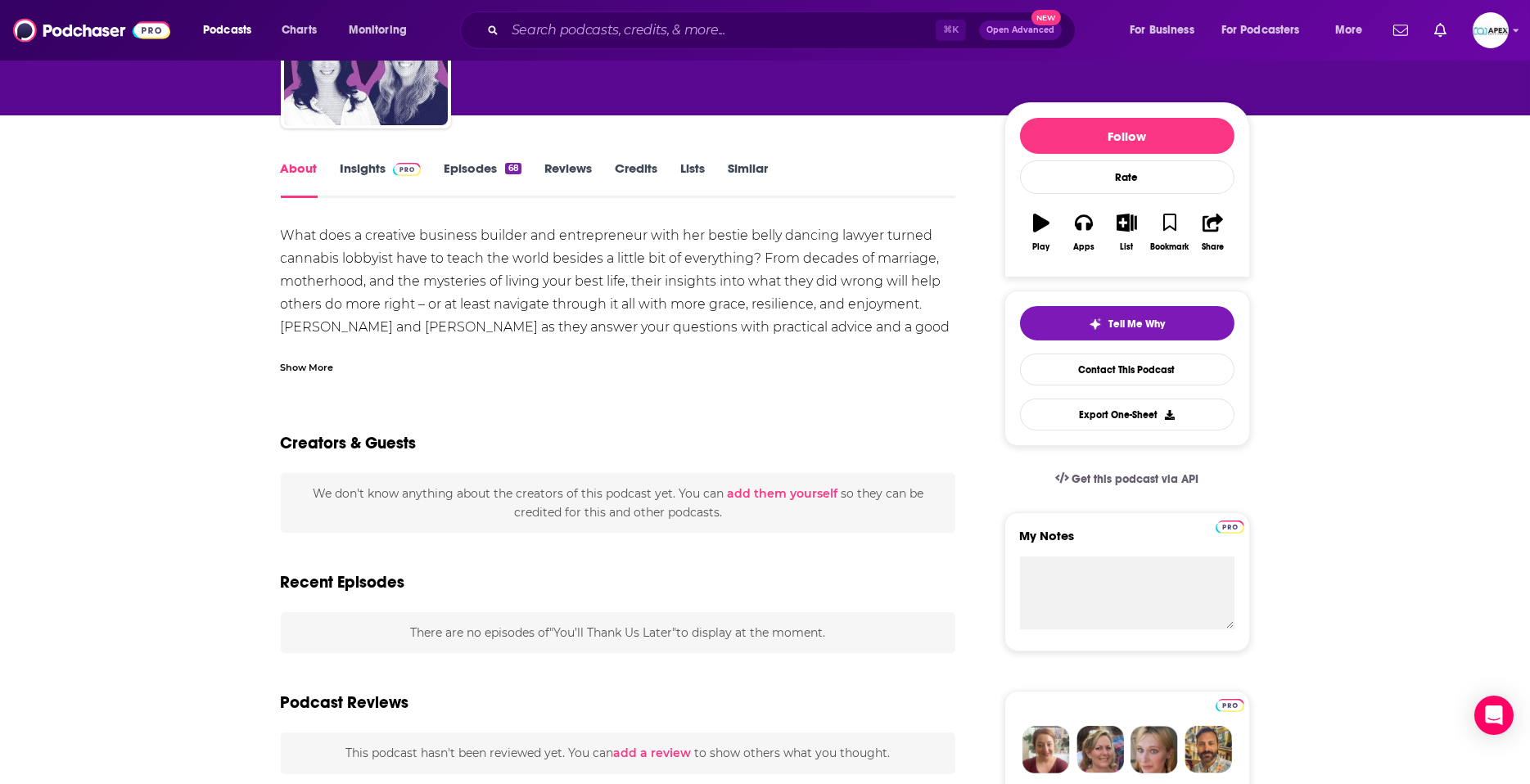
scroll to position [49, 0]
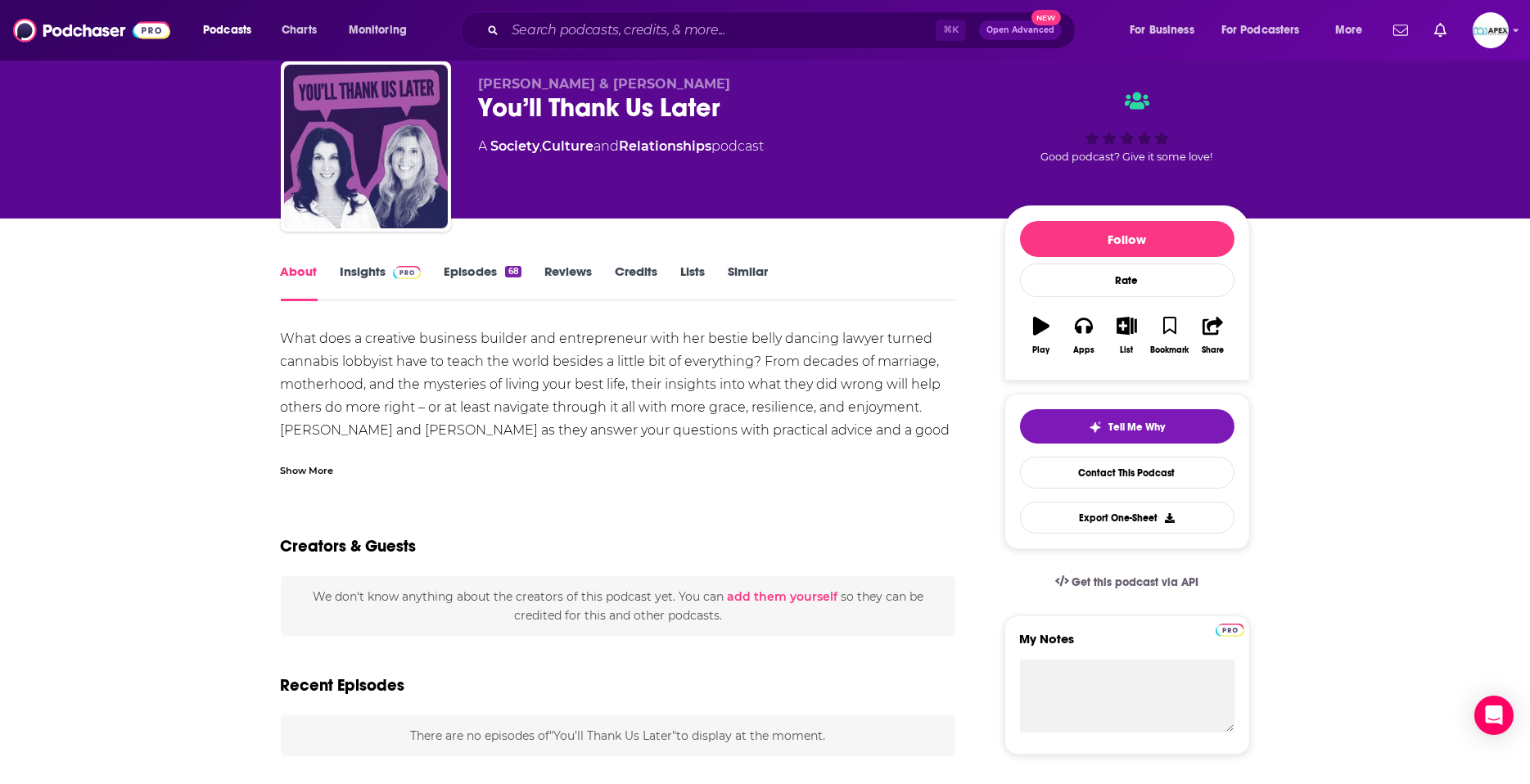
click at [375, 263] on link "Insights" at bounding box center [381, 282] width 81 height 38
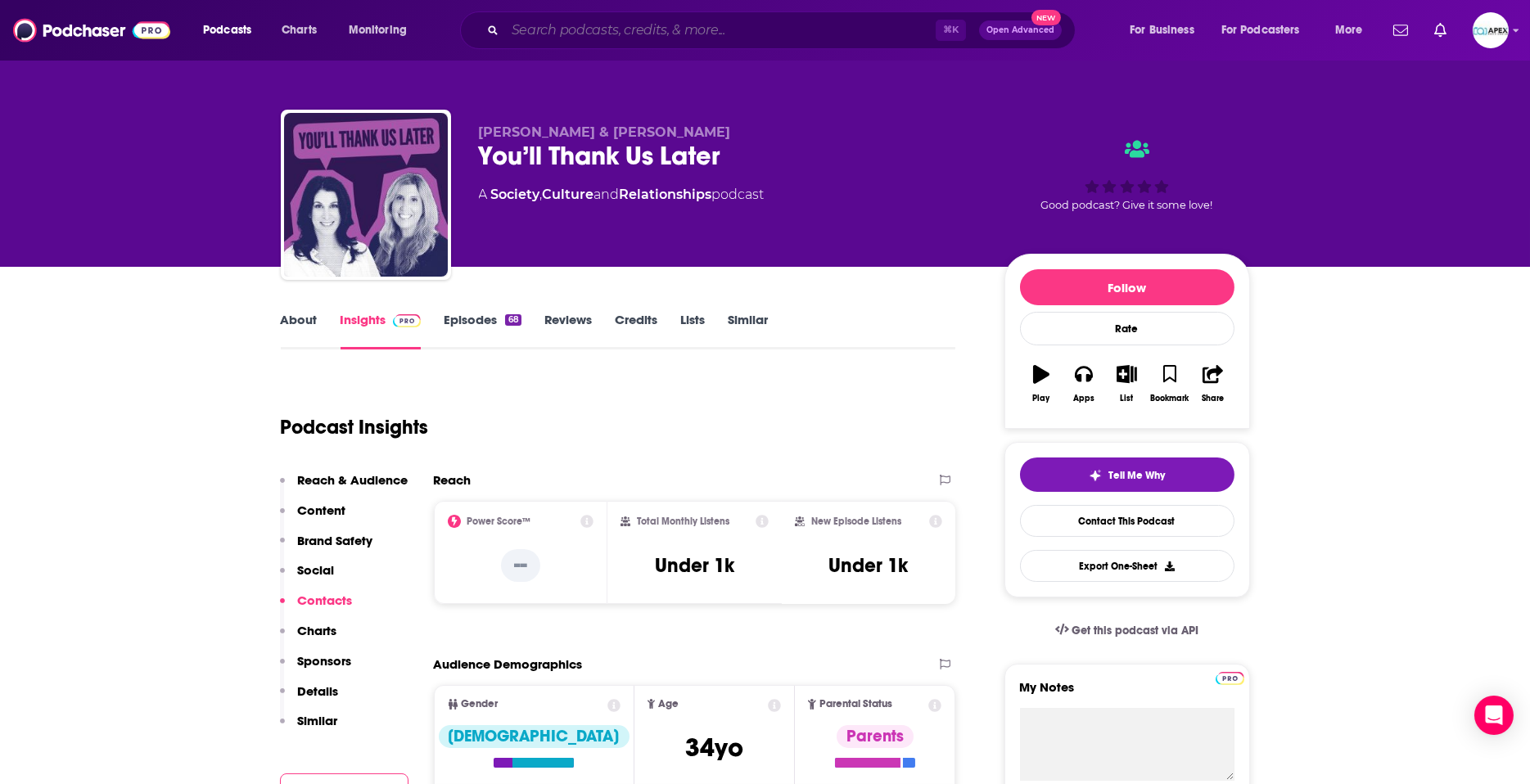
click at [558, 32] on input "Search podcasts, credits, & more..." at bounding box center [720, 30] width 431 height 26
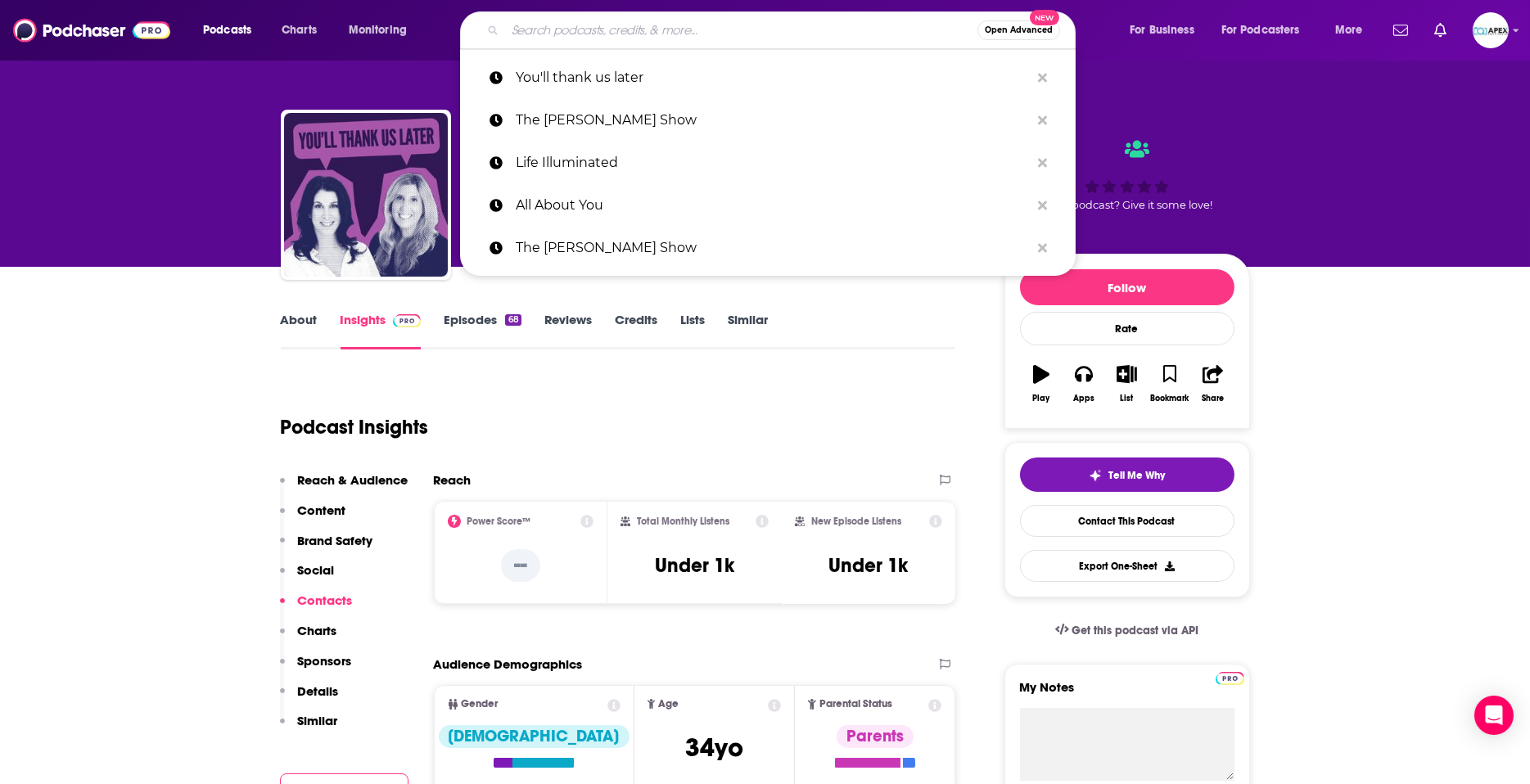
paste input "[PERSON_NAME] vs Anxiety!!!!"
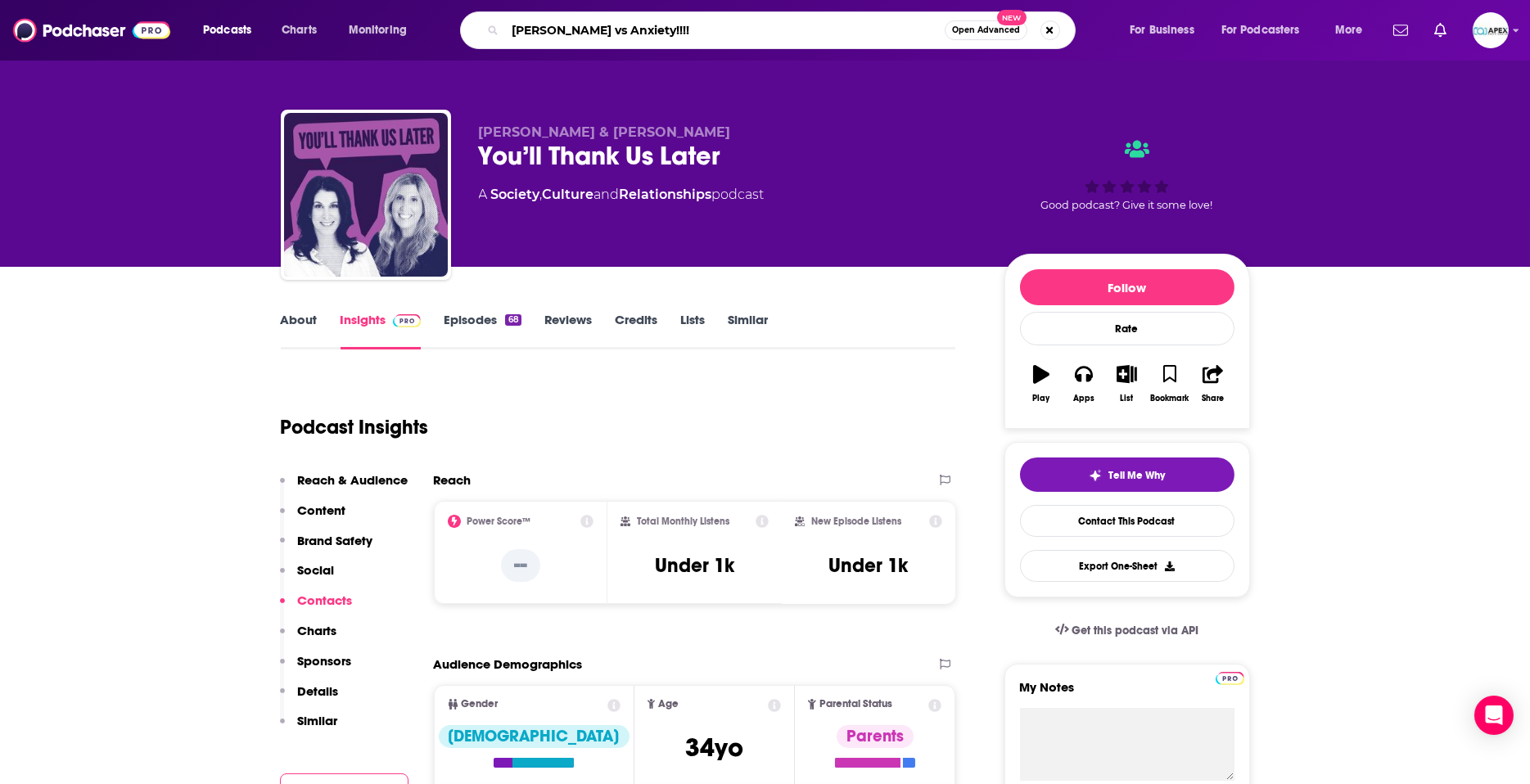
type input "[PERSON_NAME] vs Anxiety!!!!"
